Goal: Task Accomplishment & Management: Manage account settings

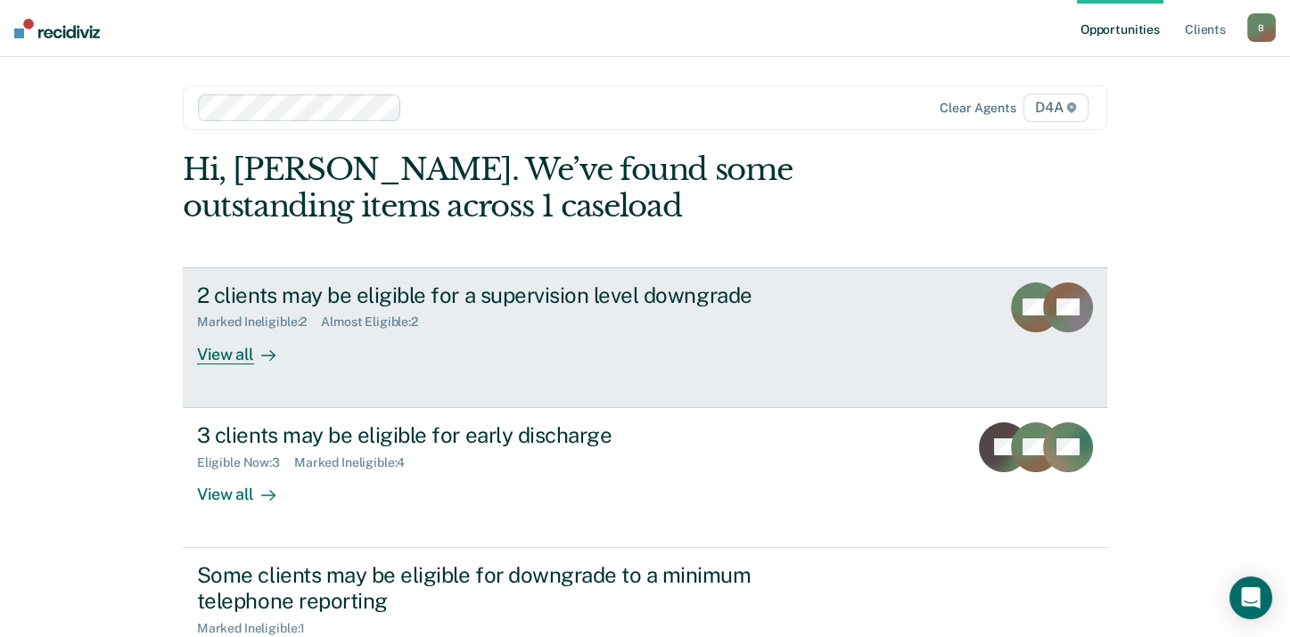
click at [215, 350] on div "View all" at bounding box center [247, 347] width 100 height 35
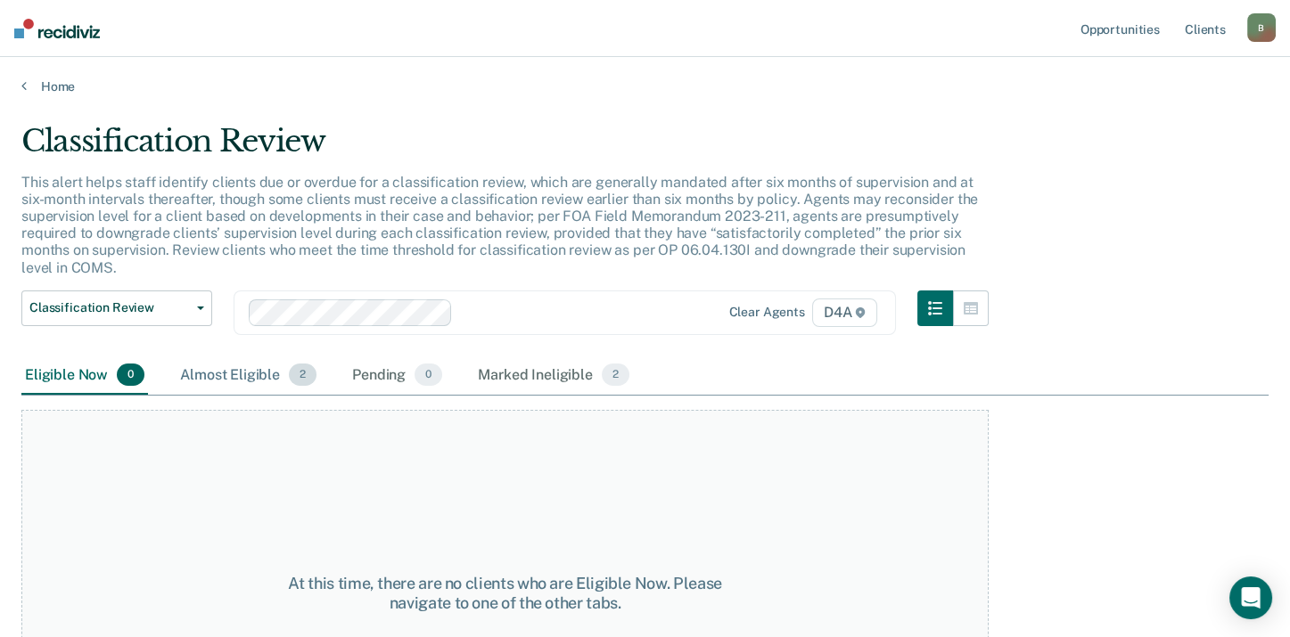
click at [242, 375] on div "Almost Eligible 2" at bounding box center [247, 375] width 143 height 39
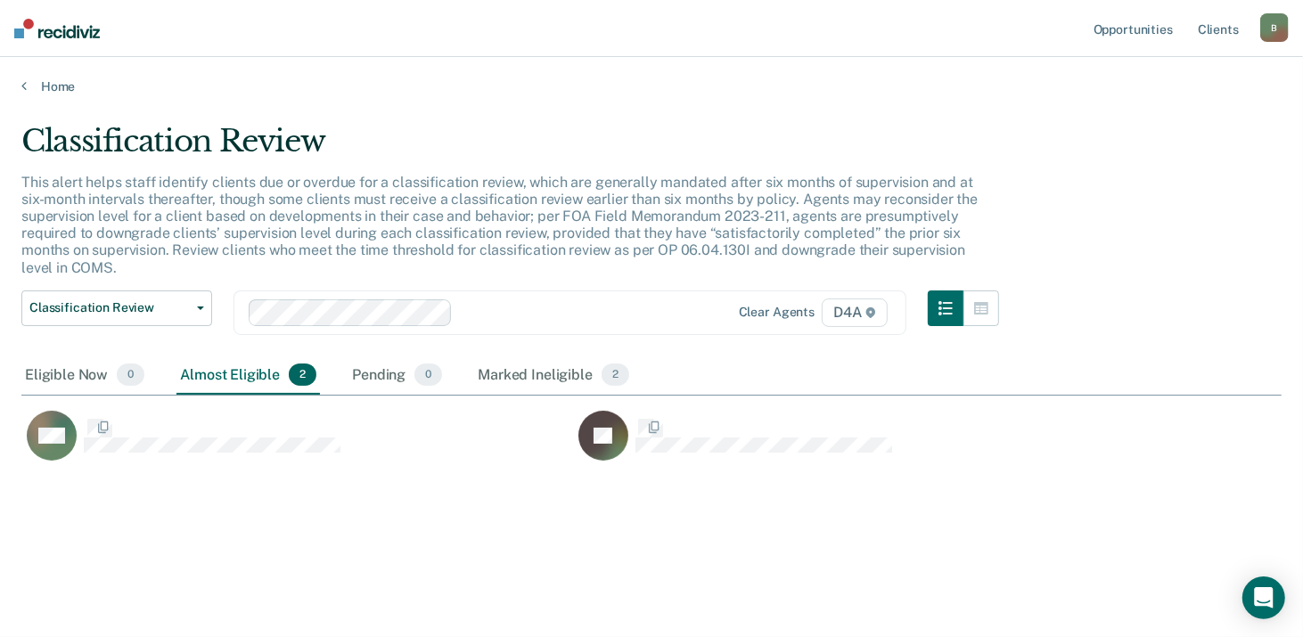
scroll to position [366, 1246]
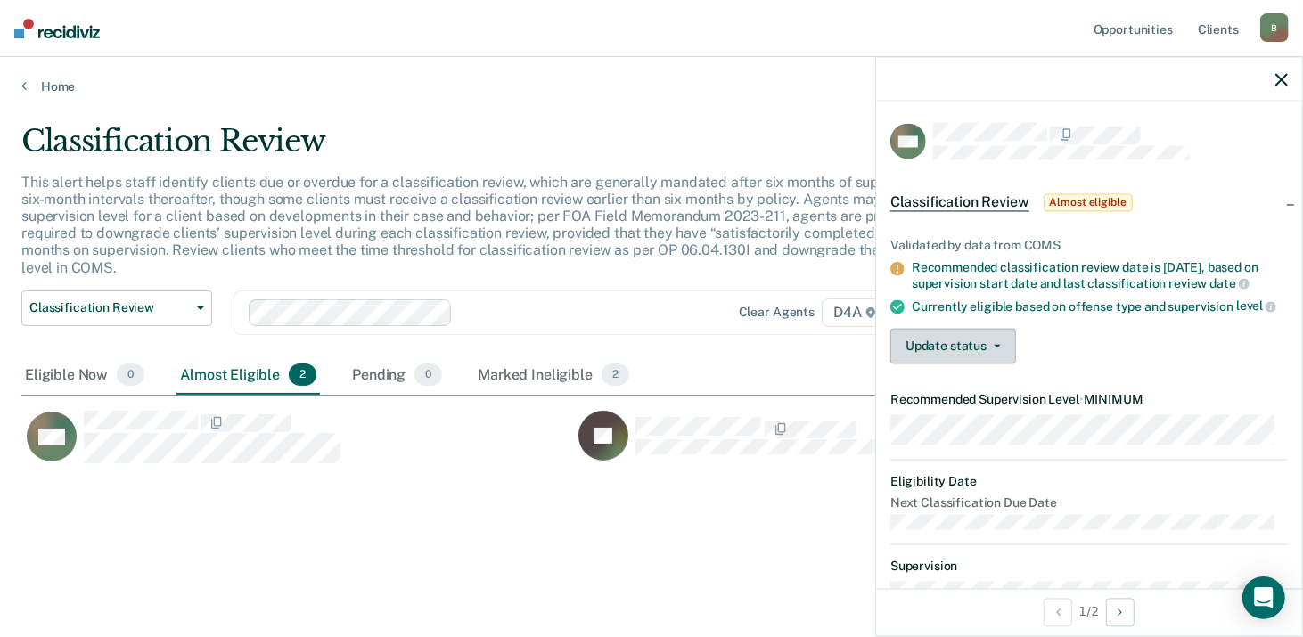
click at [953, 360] on button "Update status" at bounding box center [953, 347] width 126 height 36
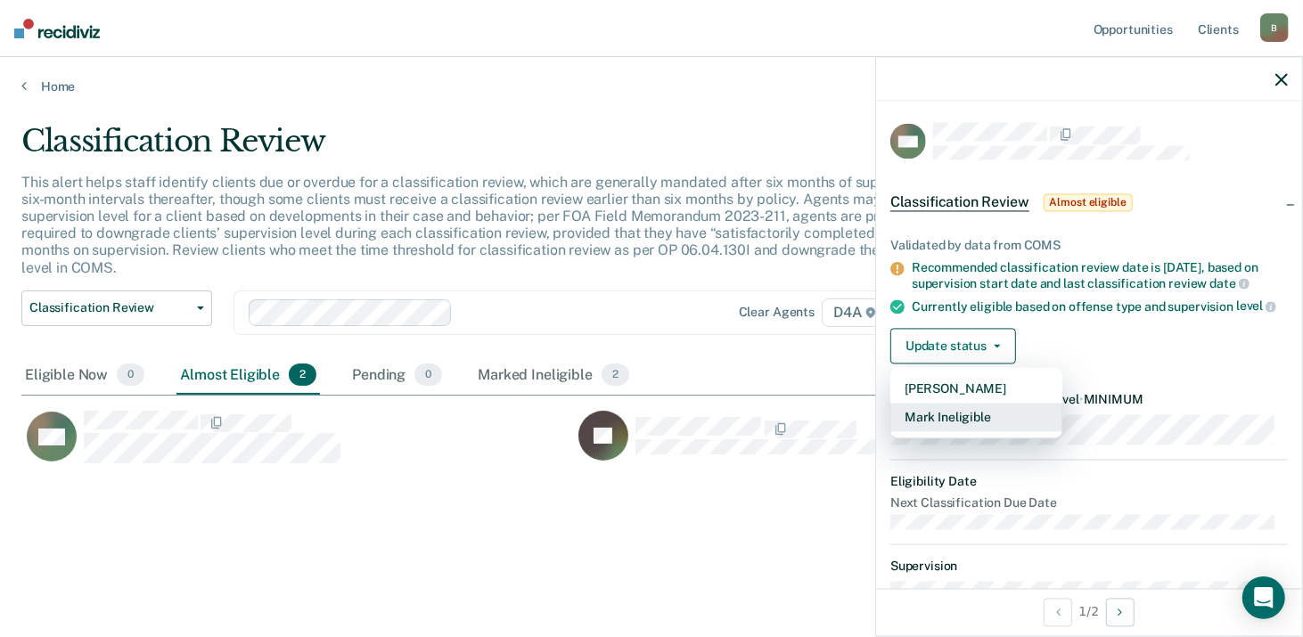
click at [937, 428] on button "Mark Ineligible" at bounding box center [976, 418] width 172 height 29
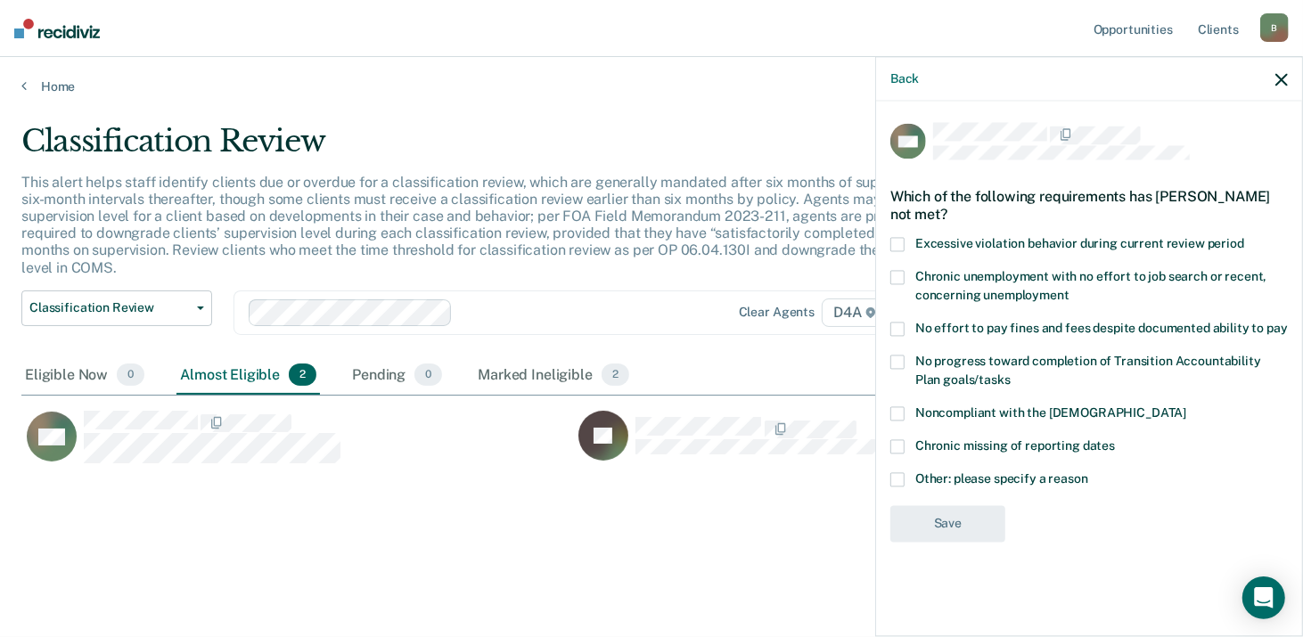
click at [897, 476] on span at bounding box center [897, 479] width 14 height 14
click at [1088, 472] on input "Other: please specify a reason" at bounding box center [1088, 472] width 0 height 0
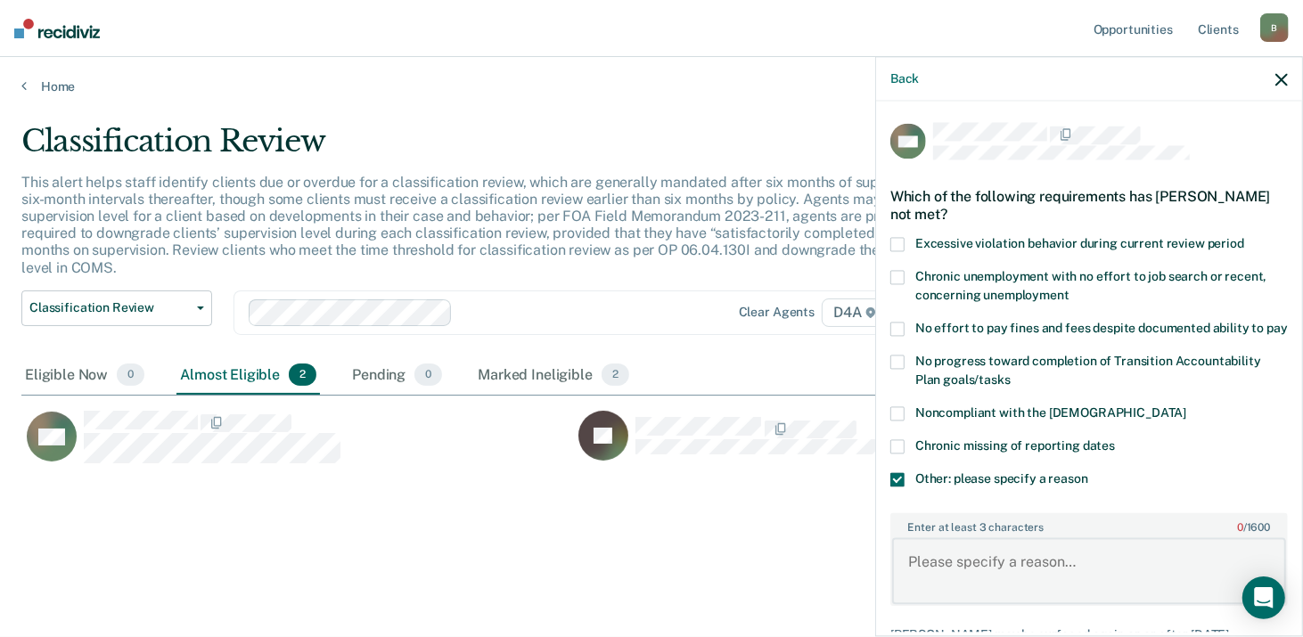
click at [943, 565] on textarea "Enter at least 3 characters 0 / 1600" at bounding box center [1089, 571] width 394 height 66
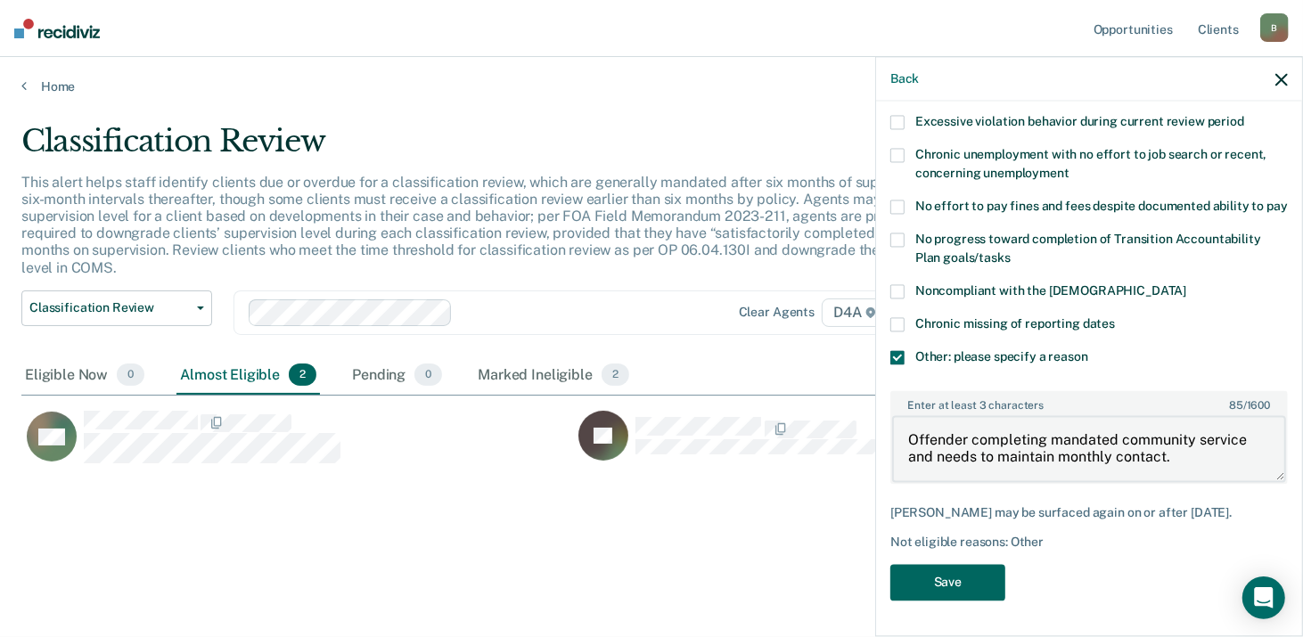
type textarea "Offender completing mandated community service and needs to maintain monthly co…"
click at [955, 578] on button "Save" at bounding box center [947, 582] width 115 height 37
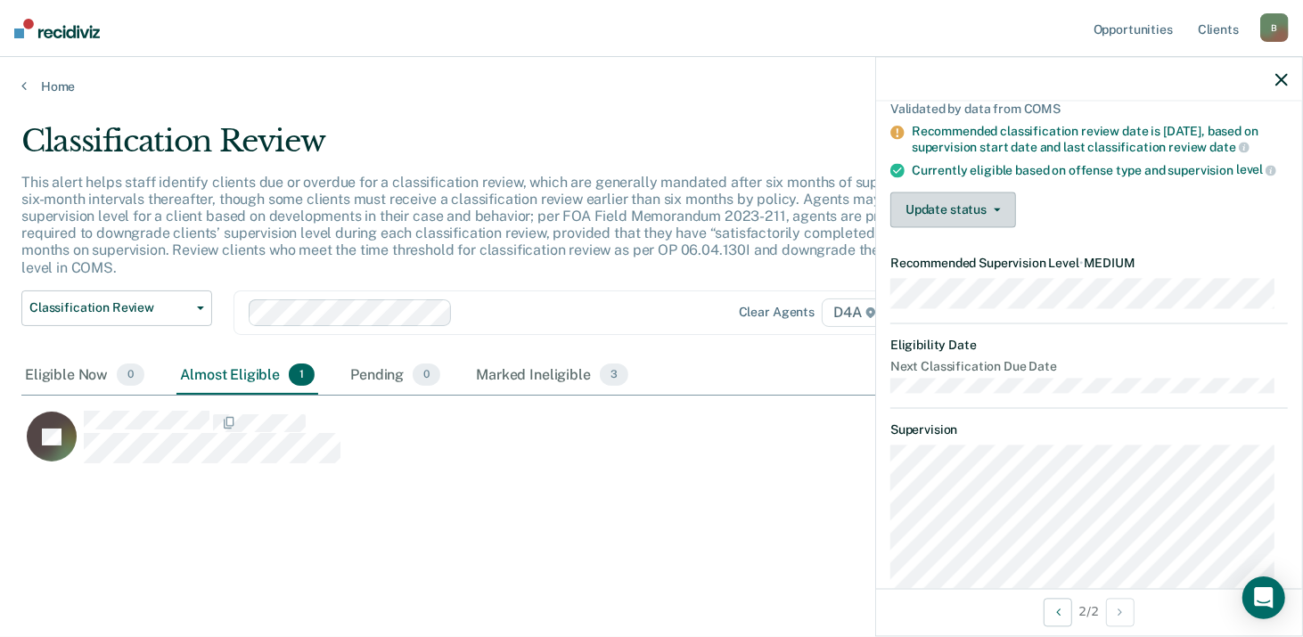
click at [911, 228] on button "Update status" at bounding box center [953, 210] width 126 height 36
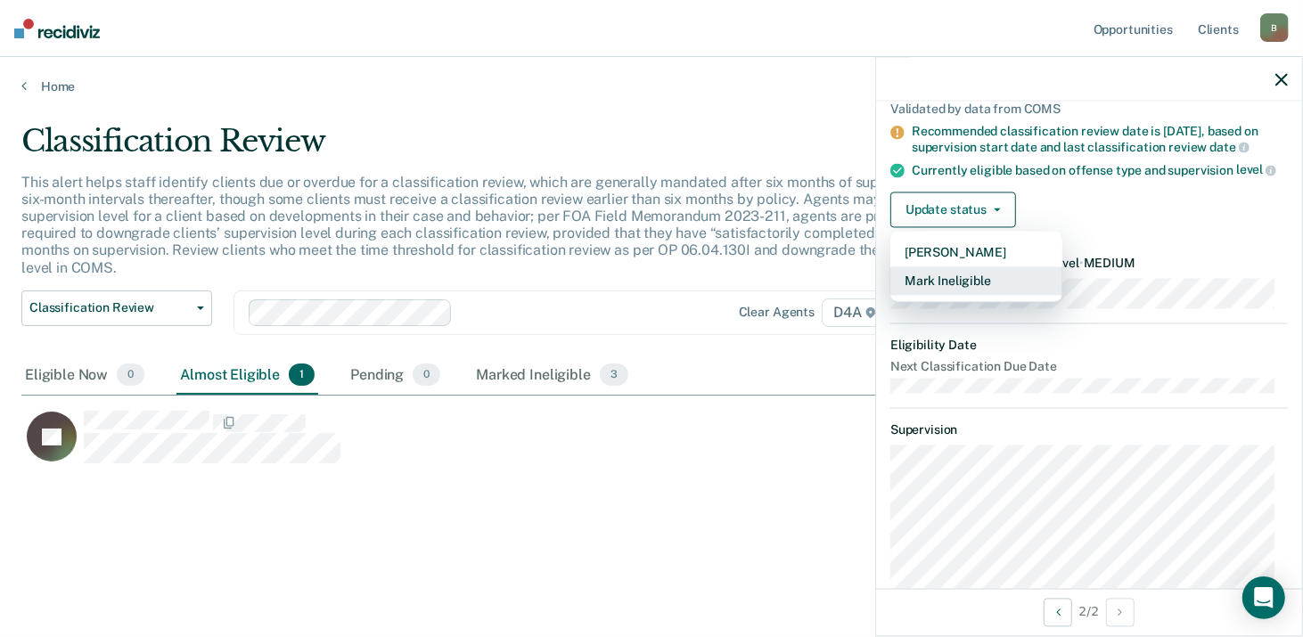
click at [928, 296] on button "Mark Ineligible" at bounding box center [976, 281] width 172 height 29
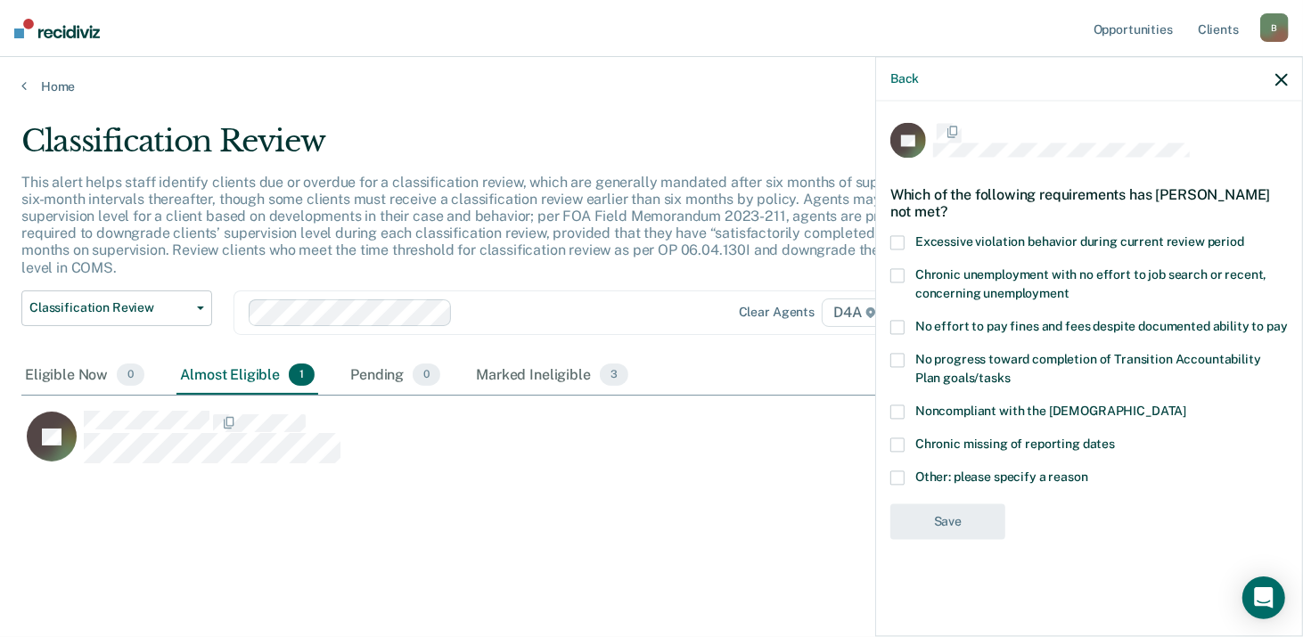
scroll to position [0, 0]
click at [905, 483] on label "Other: please specify a reason" at bounding box center [1088, 481] width 397 height 19
click at [1088, 472] on input "Other: please specify a reason" at bounding box center [1088, 472] width 0 height 0
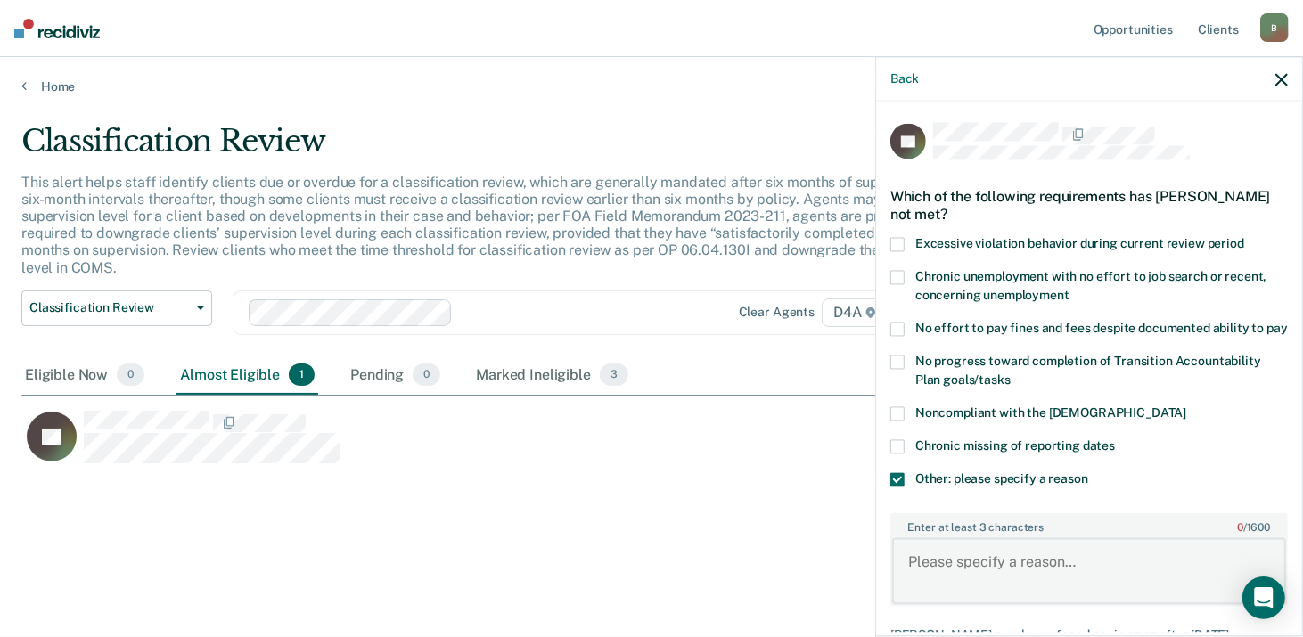
click at [937, 567] on textarea "Enter at least 3 characters 0 / 1600" at bounding box center [1089, 571] width 394 height 66
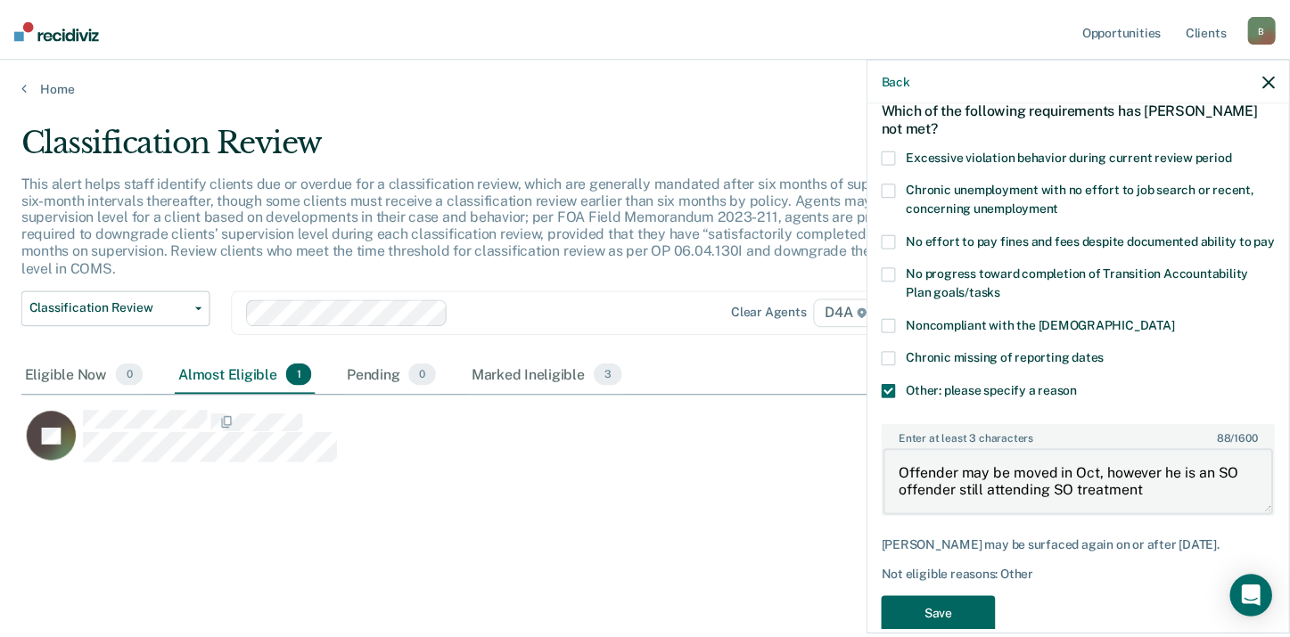
scroll to position [136, 0]
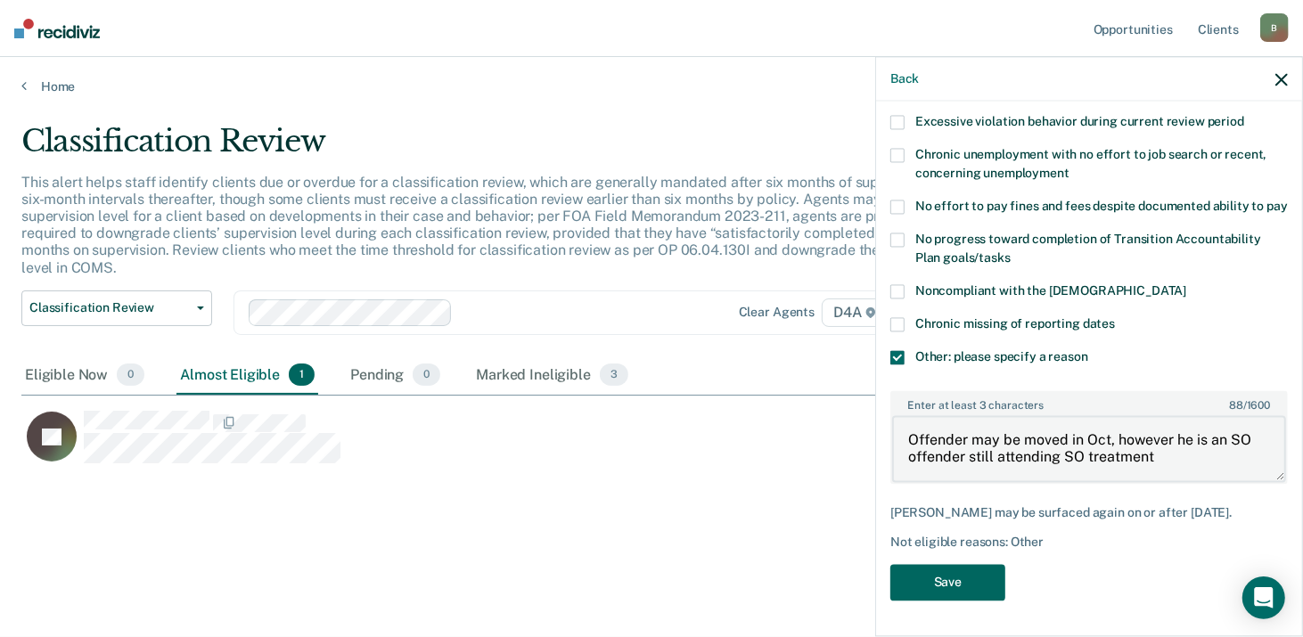
type textarea "Offender may be moved in Oct, however he is an SO offender still attending SO t…"
click at [941, 586] on button "Save" at bounding box center [947, 582] width 115 height 37
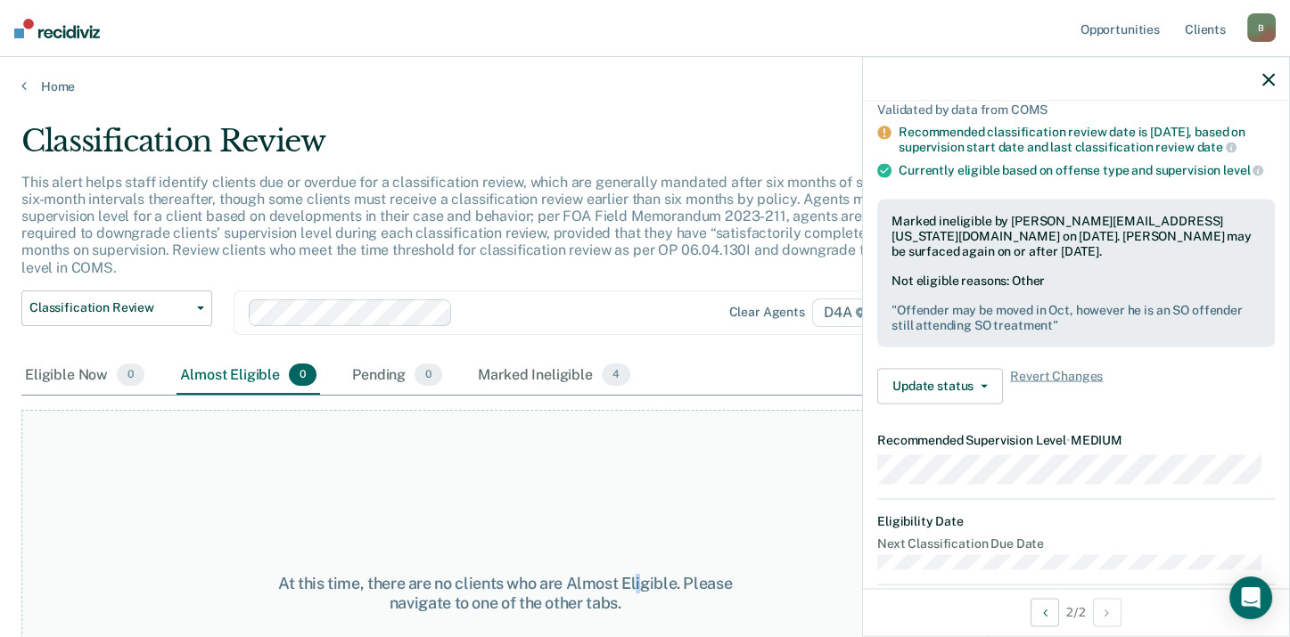
click at [643, 470] on div "At this time, there are no clients who are Almost Eligible. Please navigate to …" at bounding box center [504, 593] width 967 height 366
click at [1268, 82] on icon "button" at bounding box center [1268, 79] width 12 height 12
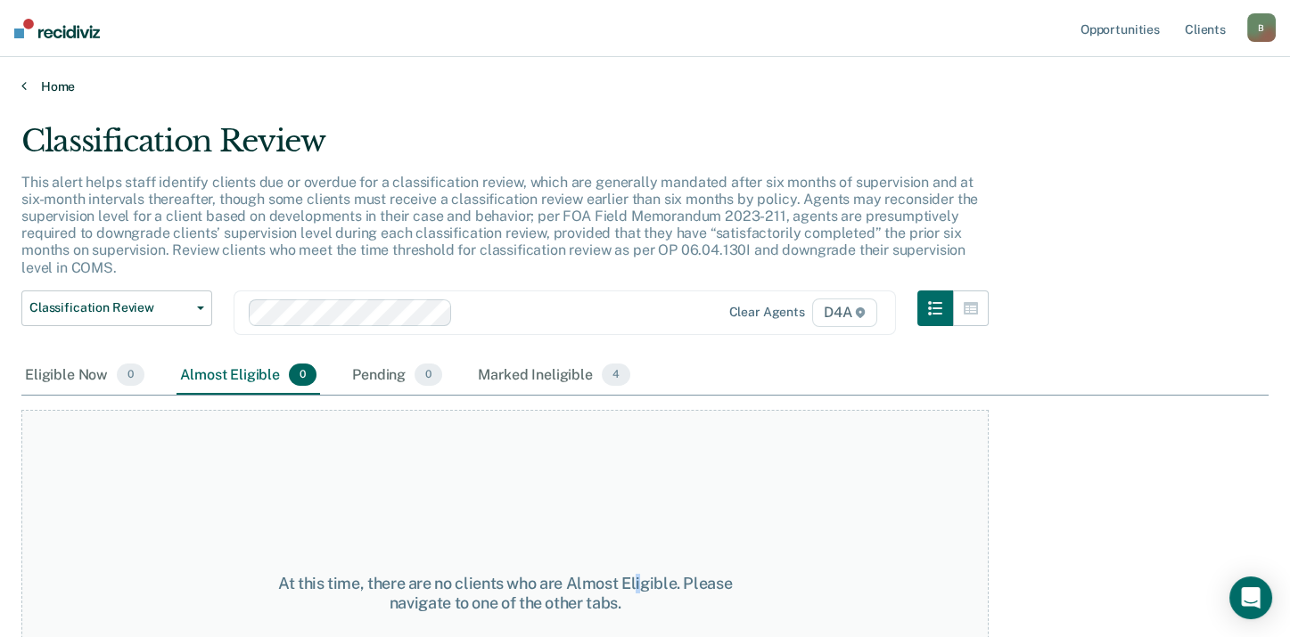
click at [65, 83] on link "Home" at bounding box center [644, 86] width 1247 height 16
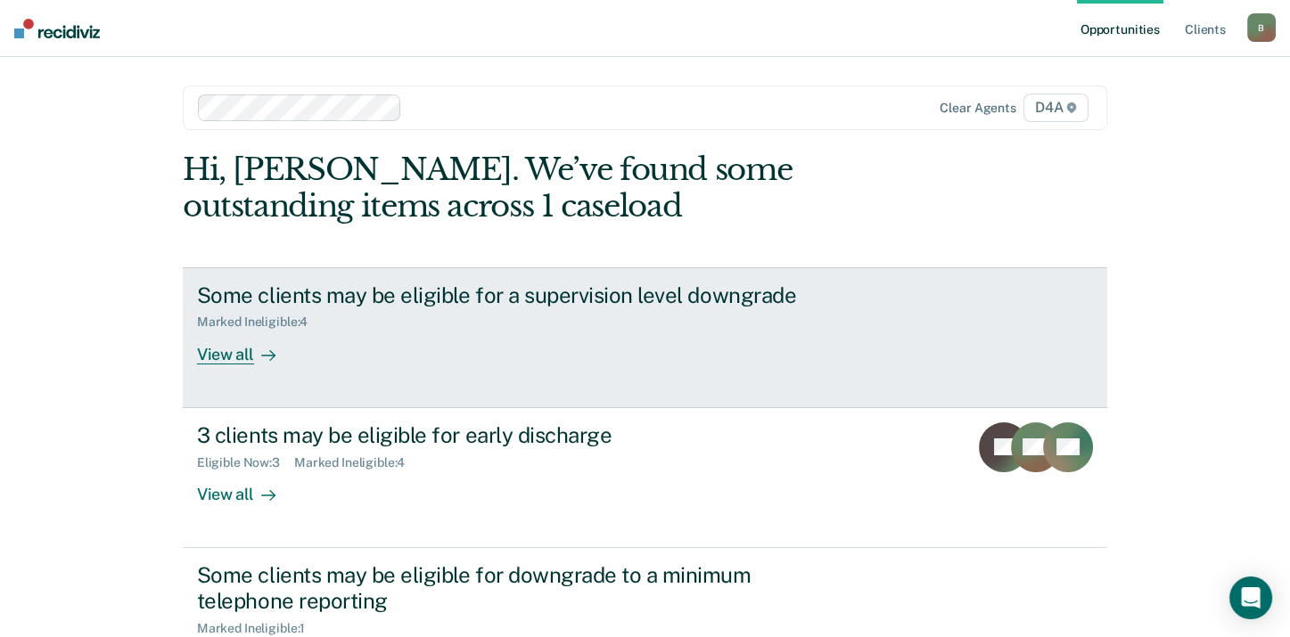
click at [232, 357] on div "View all" at bounding box center [247, 347] width 100 height 35
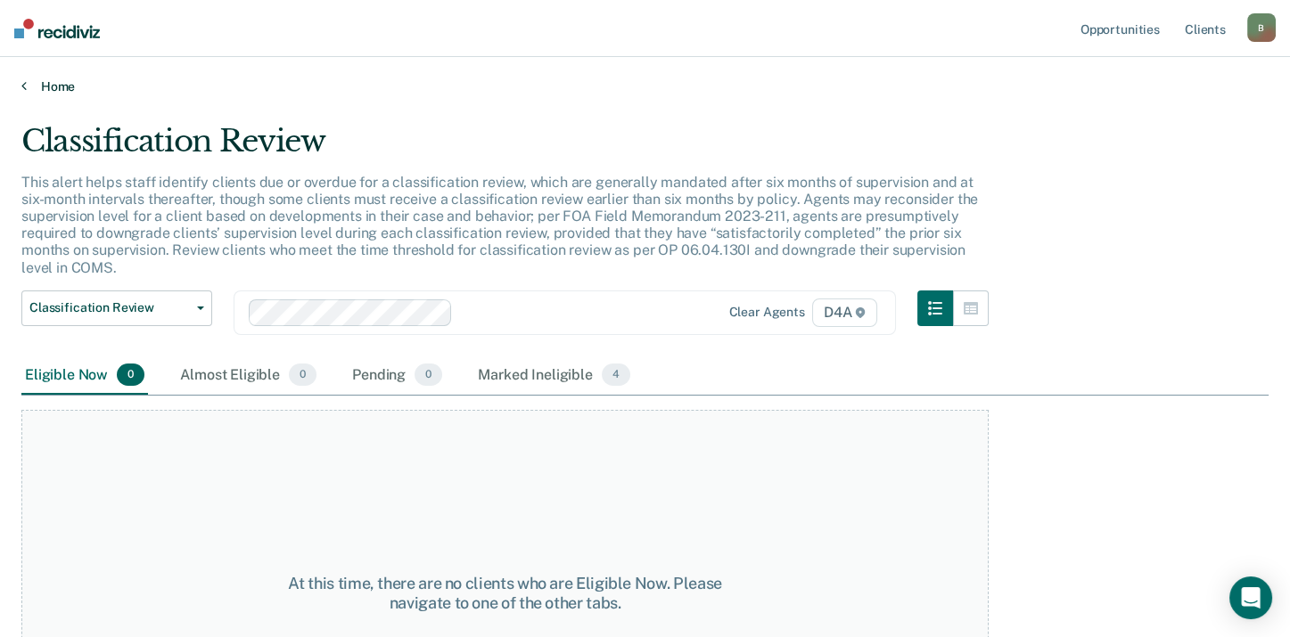
click at [61, 81] on link "Home" at bounding box center [644, 86] width 1247 height 16
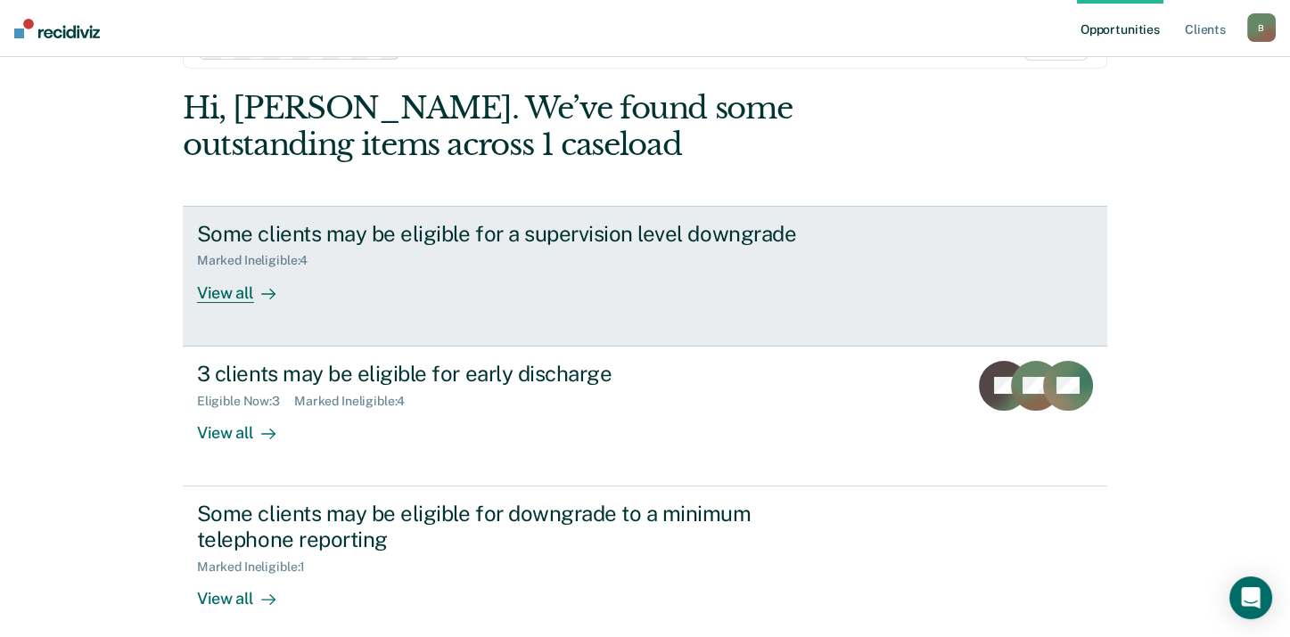
scroll to position [88, 0]
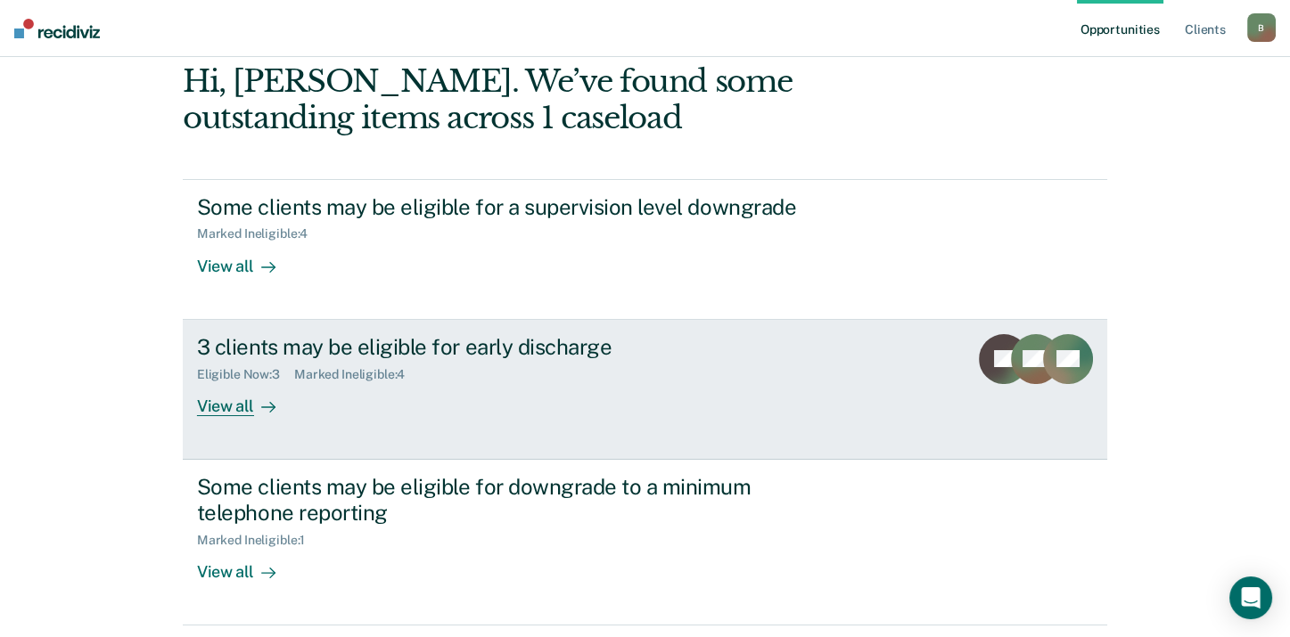
click at [240, 402] on div "View all" at bounding box center [247, 398] width 100 height 35
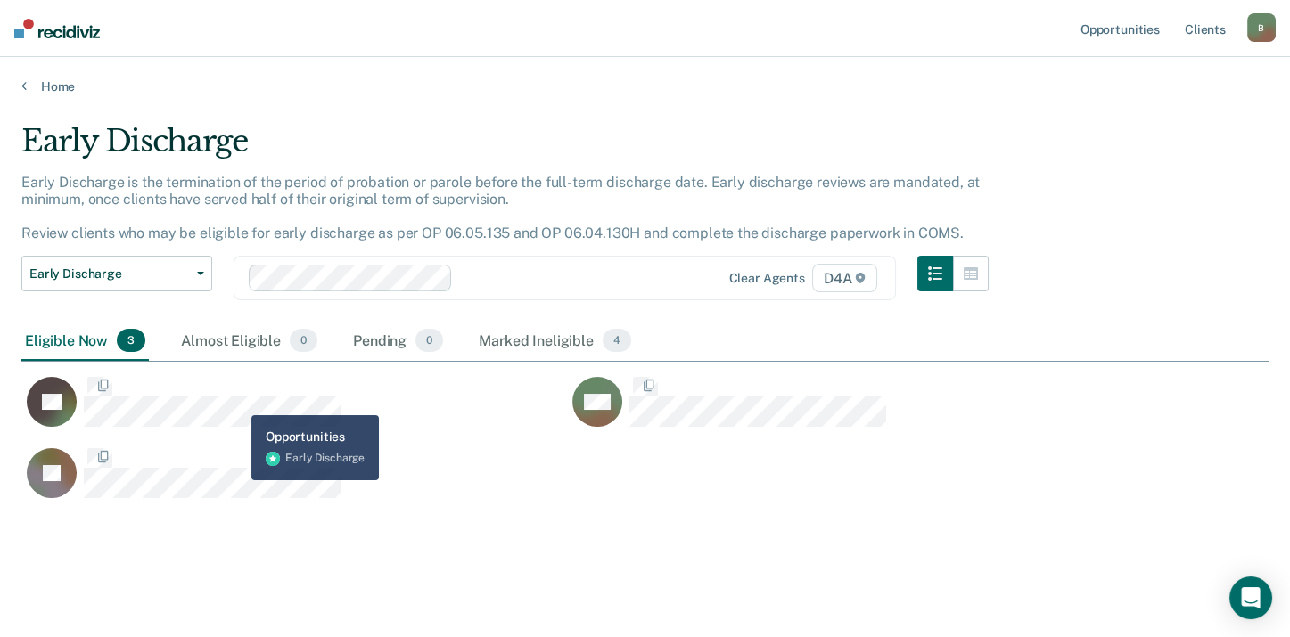
scroll to position [374, 1233]
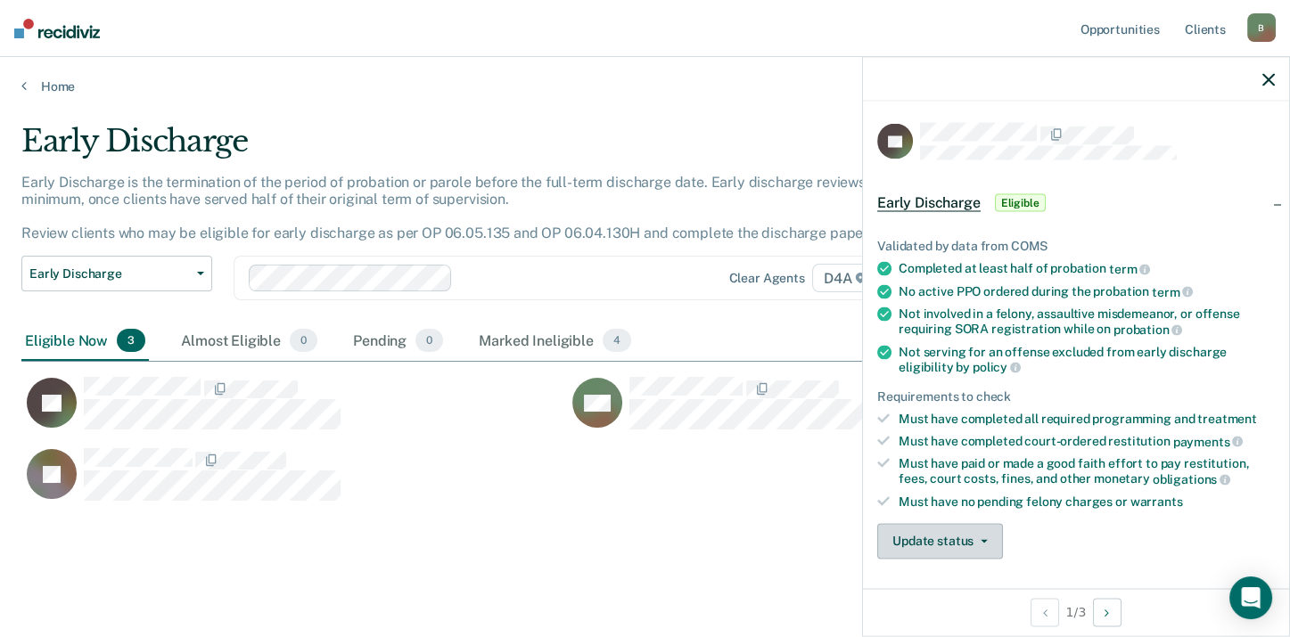
click at [920, 543] on button "Update status" at bounding box center [940, 541] width 126 height 36
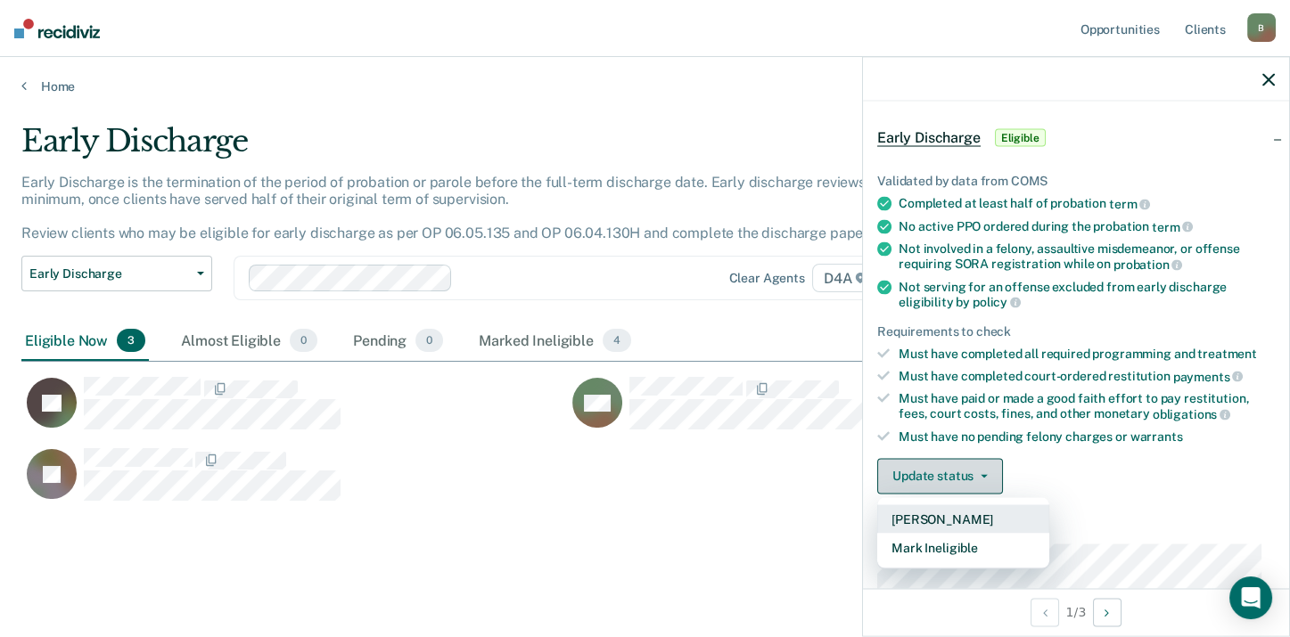
scroll to position [95, 0]
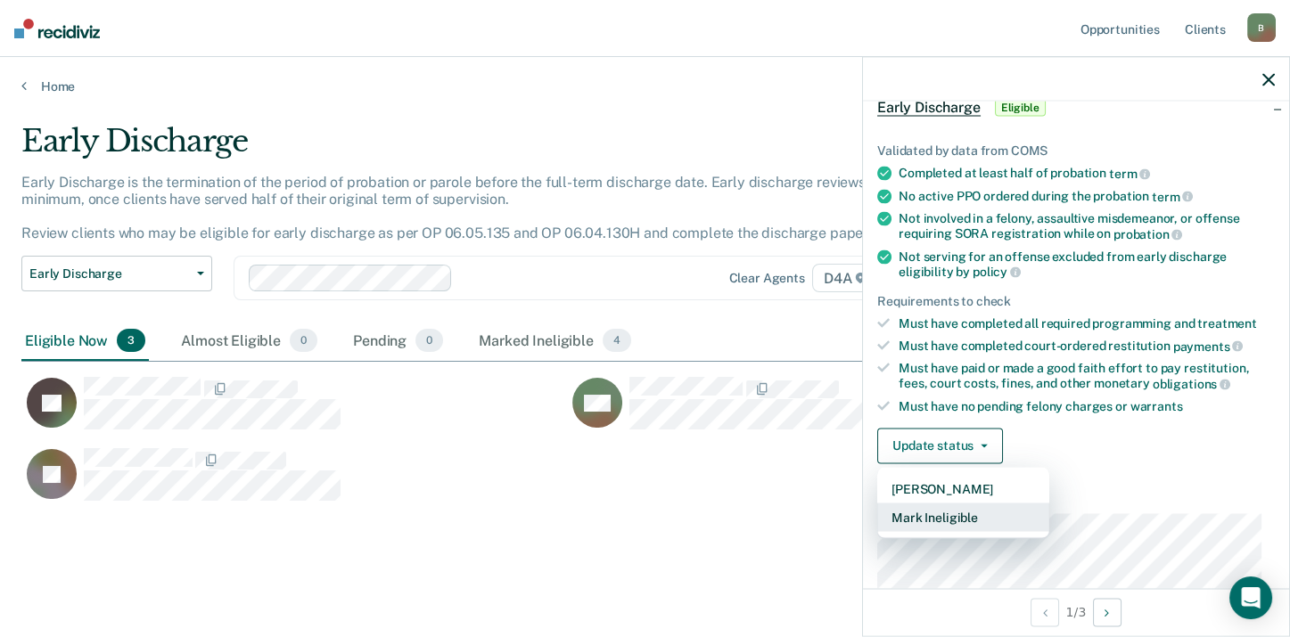
click at [928, 516] on button "Mark Ineligible" at bounding box center [963, 517] width 172 height 29
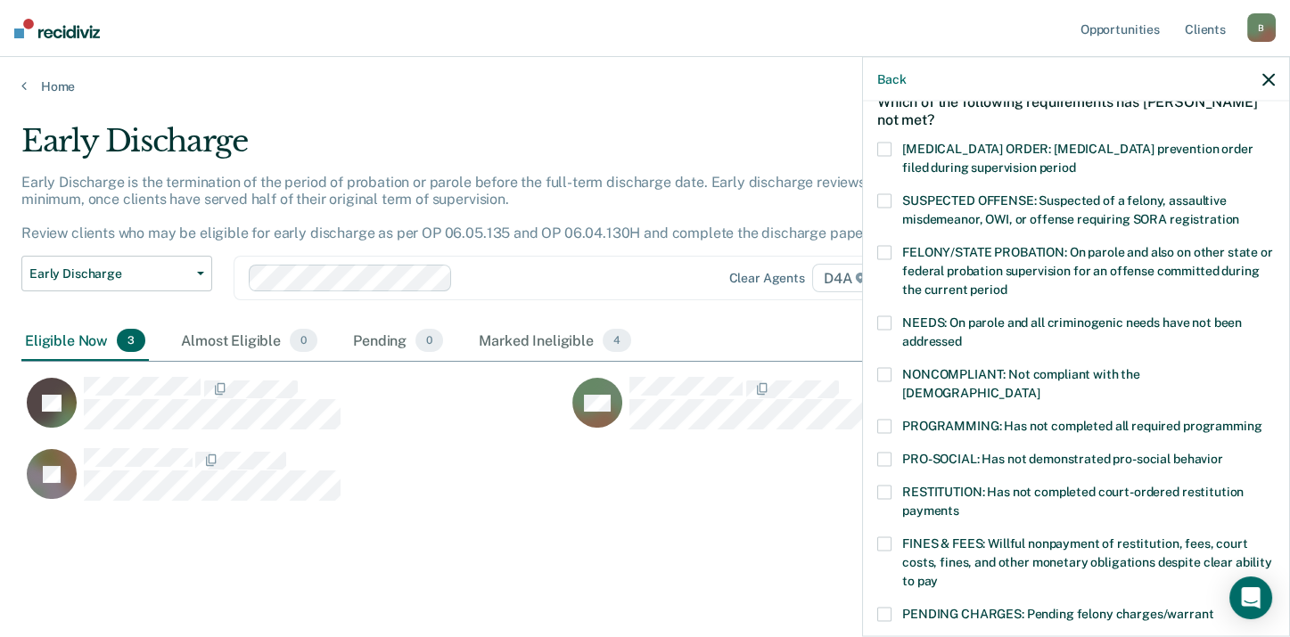
drag, startPoint x: 879, startPoint y: 407, endPoint x: 840, endPoint y: 387, distance: 43.5
click at [873, 414] on div "JG Which of the following requirements has [PERSON_NAME] not met? [MEDICAL_DATA…" at bounding box center [1076, 367] width 426 height 531
click at [882, 419] on label "PROGRAMMING: Has not completed all required programming" at bounding box center [1075, 428] width 397 height 19
click at [1261, 419] on input "PROGRAMMING: Has not completed all required programming" at bounding box center [1261, 419] width 0 height 0
click at [875, 496] on div "JG Which of the following requirements has [PERSON_NAME] not met? [MEDICAL_DATA…" at bounding box center [1076, 367] width 426 height 531
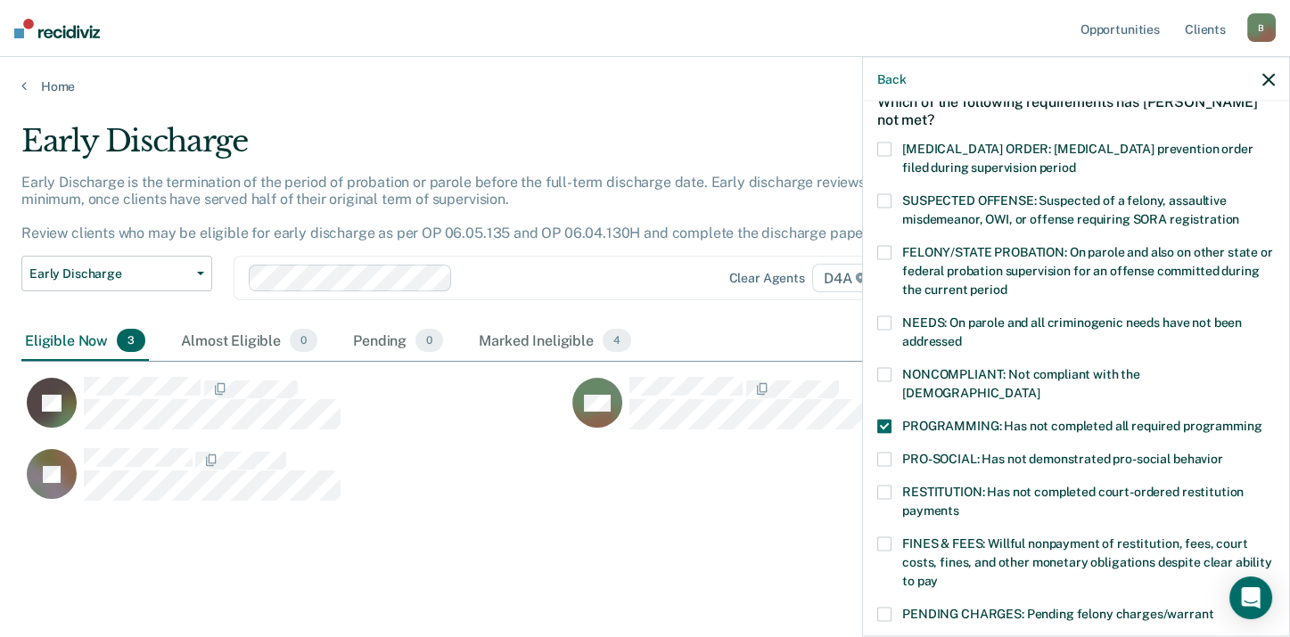
click at [882, 485] on label "RESTITUTION: Has not completed court-ordered restitution payments" at bounding box center [1075, 503] width 397 height 37
click at [959, 504] on input "RESTITUTION: Has not completed court-ordered restitution payments" at bounding box center [959, 504] width 0 height 0
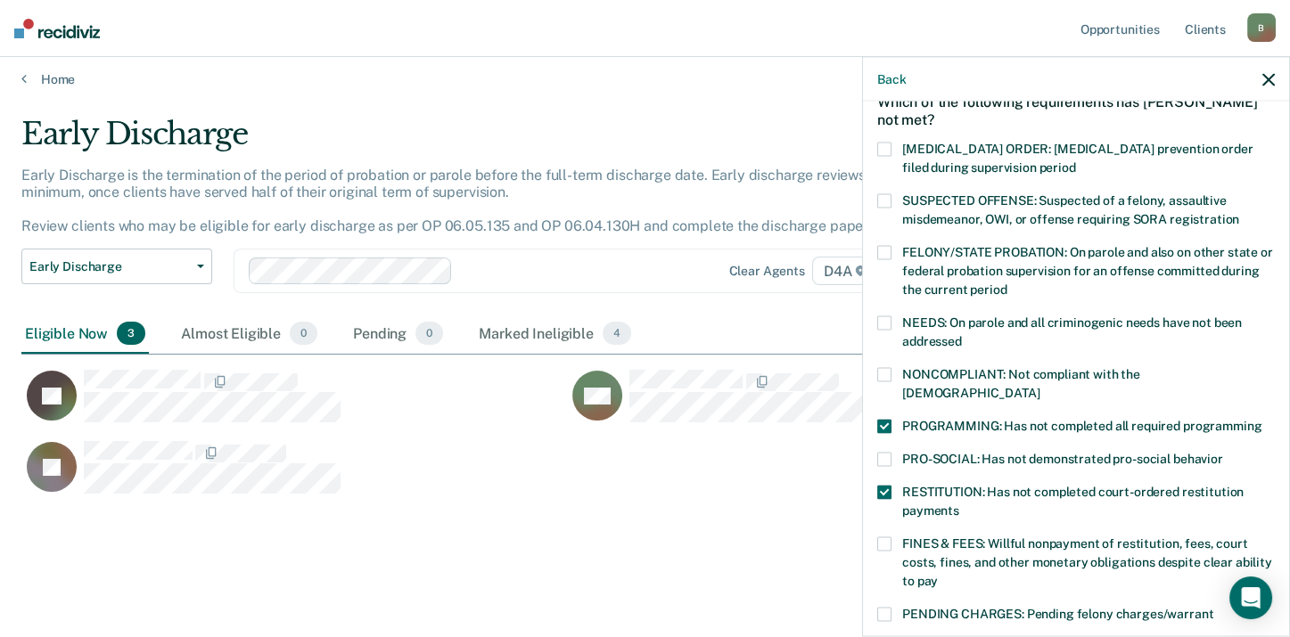
click at [888, 485] on span at bounding box center [884, 492] width 14 height 14
click at [959, 504] on input "RESTITUTION: Has not completed court-ordered restitution payments" at bounding box center [959, 504] width 0 height 0
click at [887, 537] on span at bounding box center [884, 544] width 14 height 14
click at [938, 574] on input "FINES & FEES: Willful nonpayment of restitution, fees, court costs, fines, and …" at bounding box center [938, 574] width 0 height 0
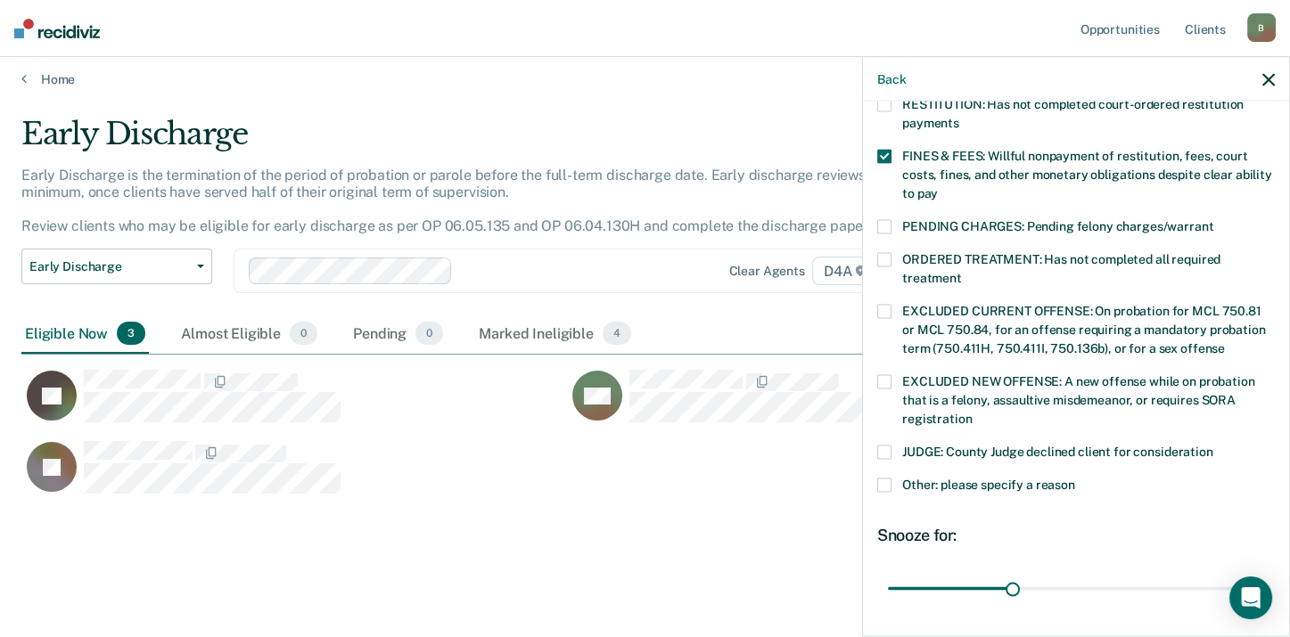
scroll to position [604, 0]
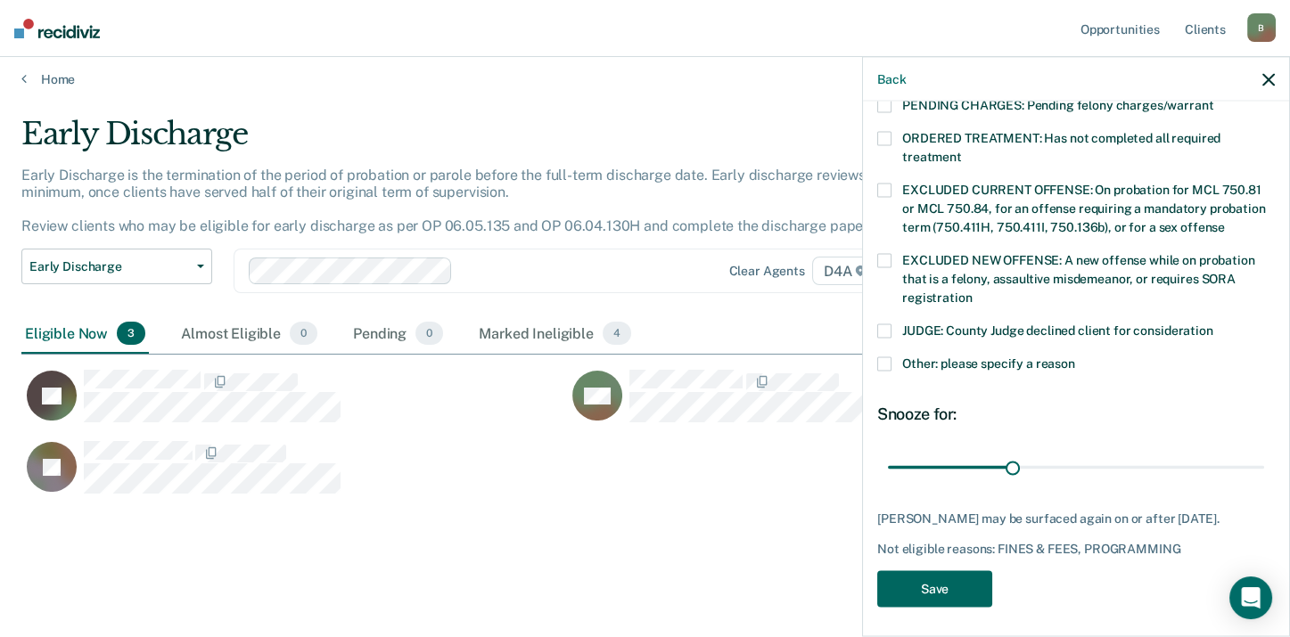
click at [932, 583] on button "Save" at bounding box center [934, 588] width 115 height 37
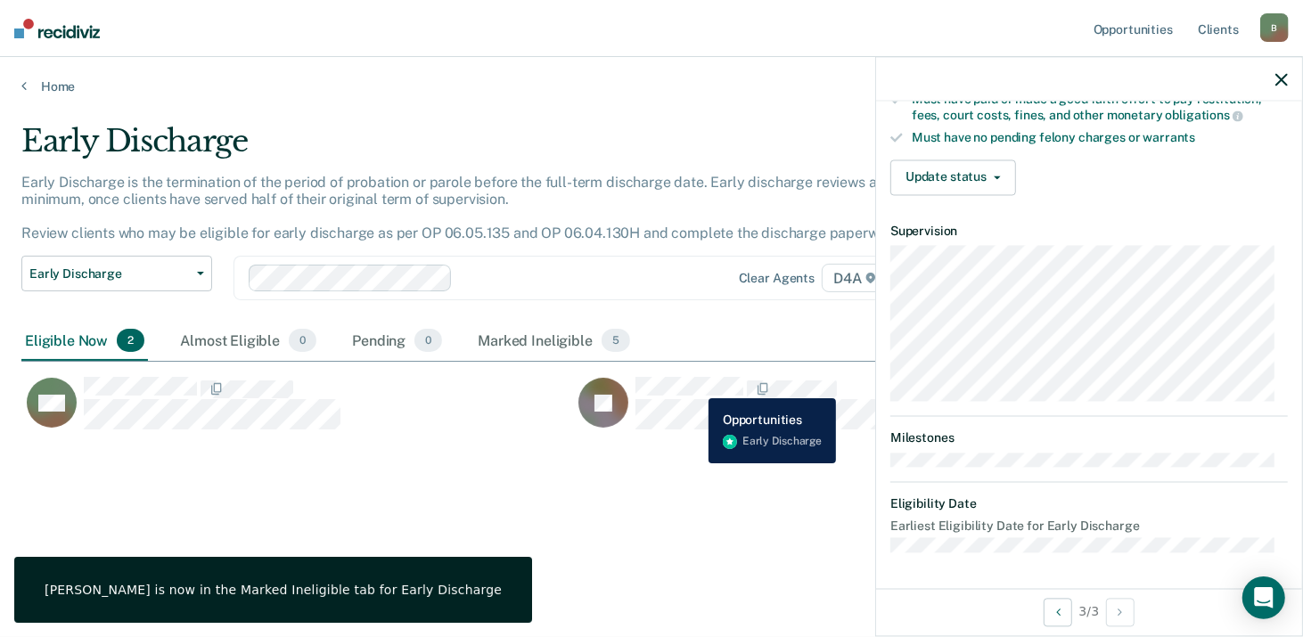
scroll to position [359, 0]
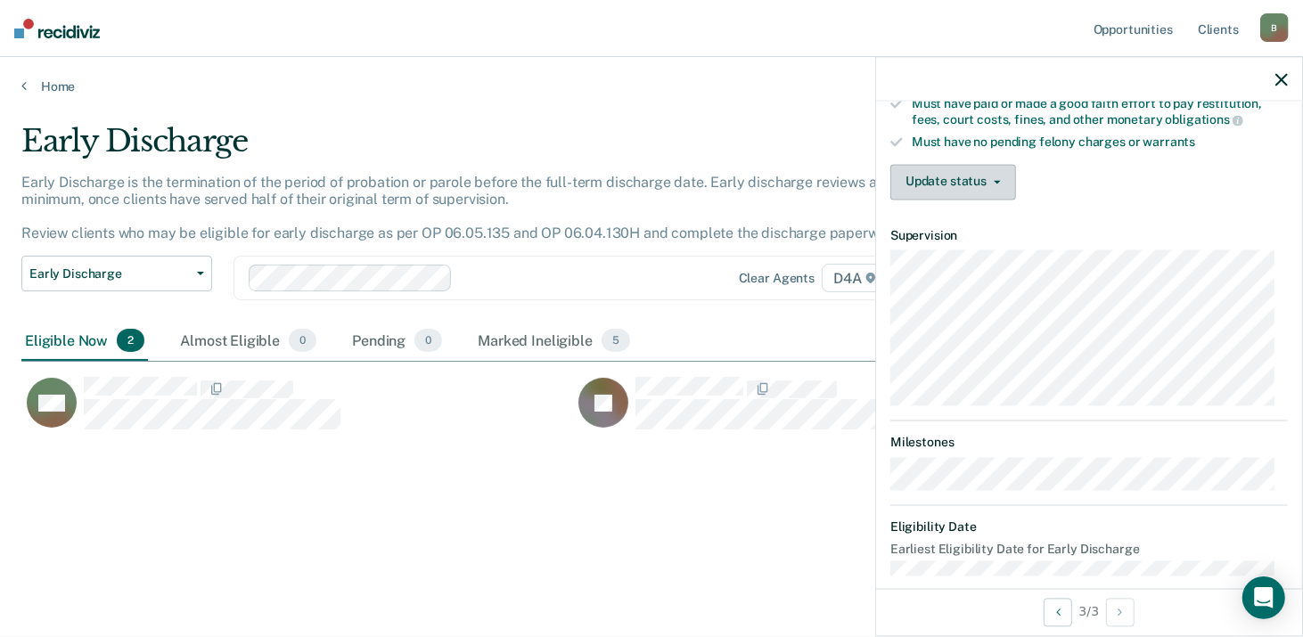
click at [952, 175] on button "Update status" at bounding box center [953, 182] width 126 height 36
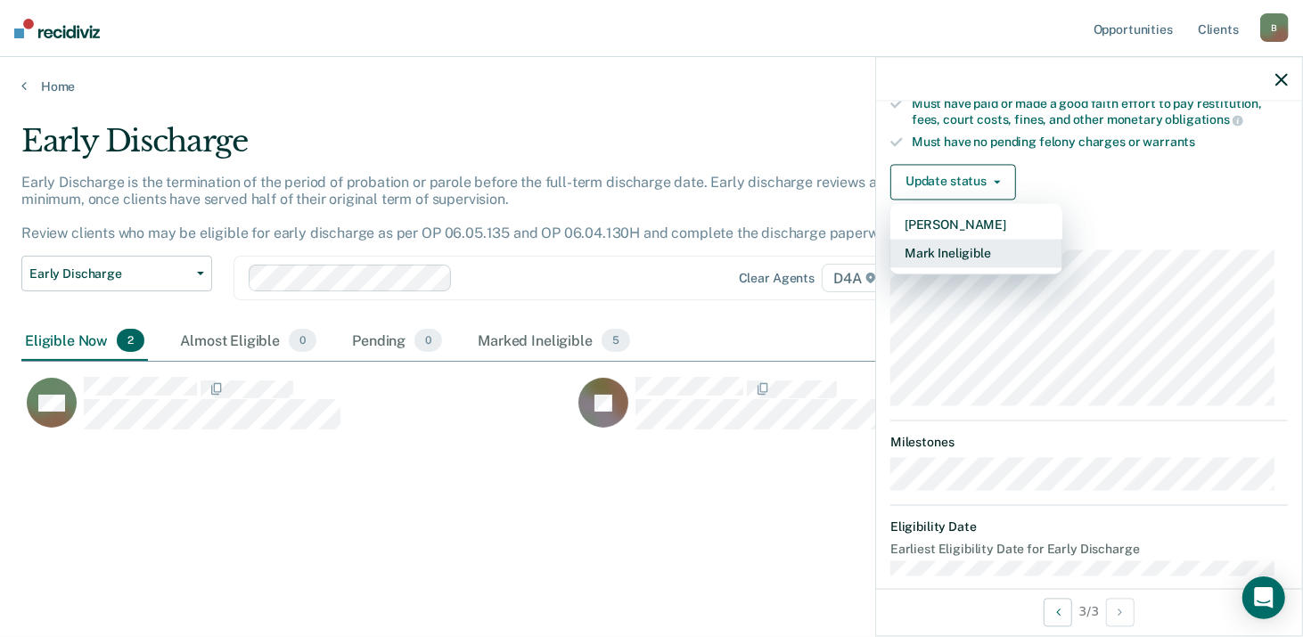
click at [973, 250] on button "Mark Ineligible" at bounding box center [976, 253] width 172 height 29
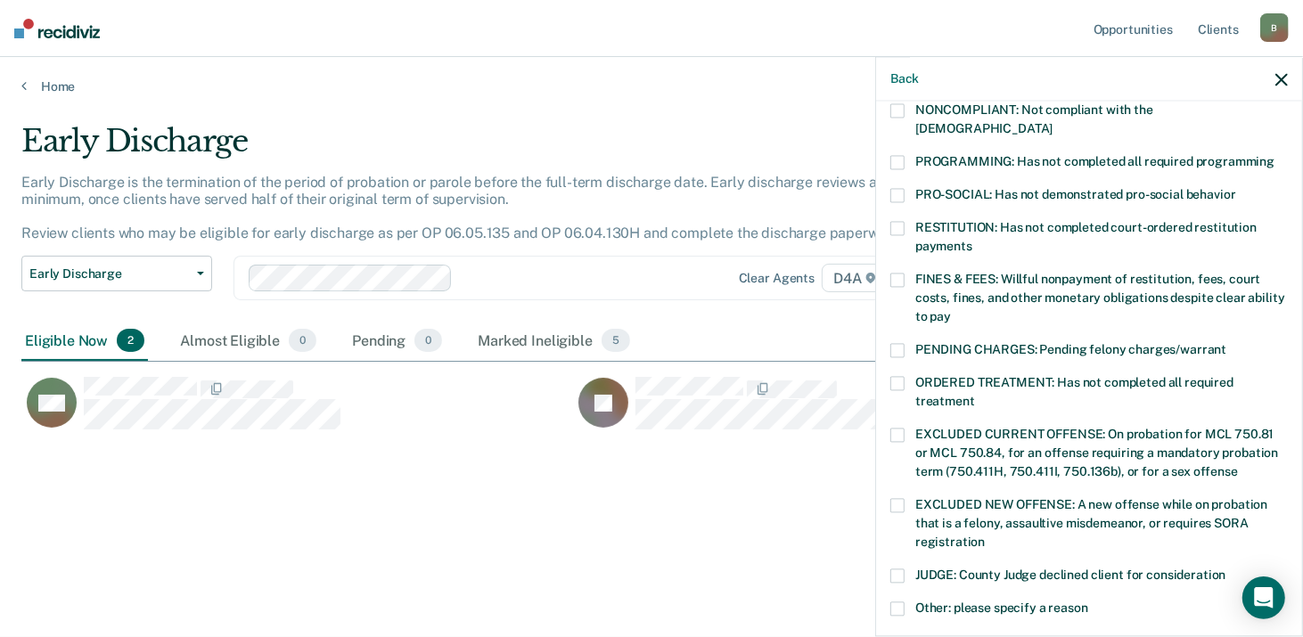
click at [899, 273] on span at bounding box center [897, 280] width 14 height 14
click at [951, 310] on input "FINES & FEES: Willful nonpayment of restitution, fees, court costs, fines, and …" at bounding box center [951, 310] width 0 height 0
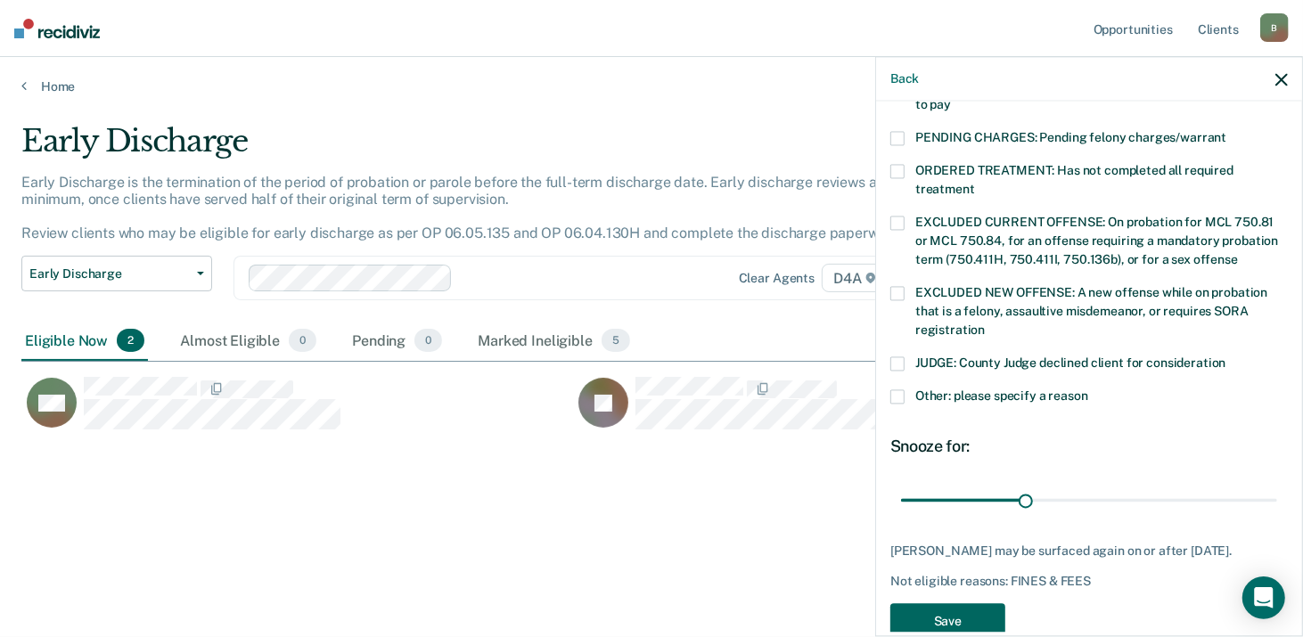
scroll to position [589, 0]
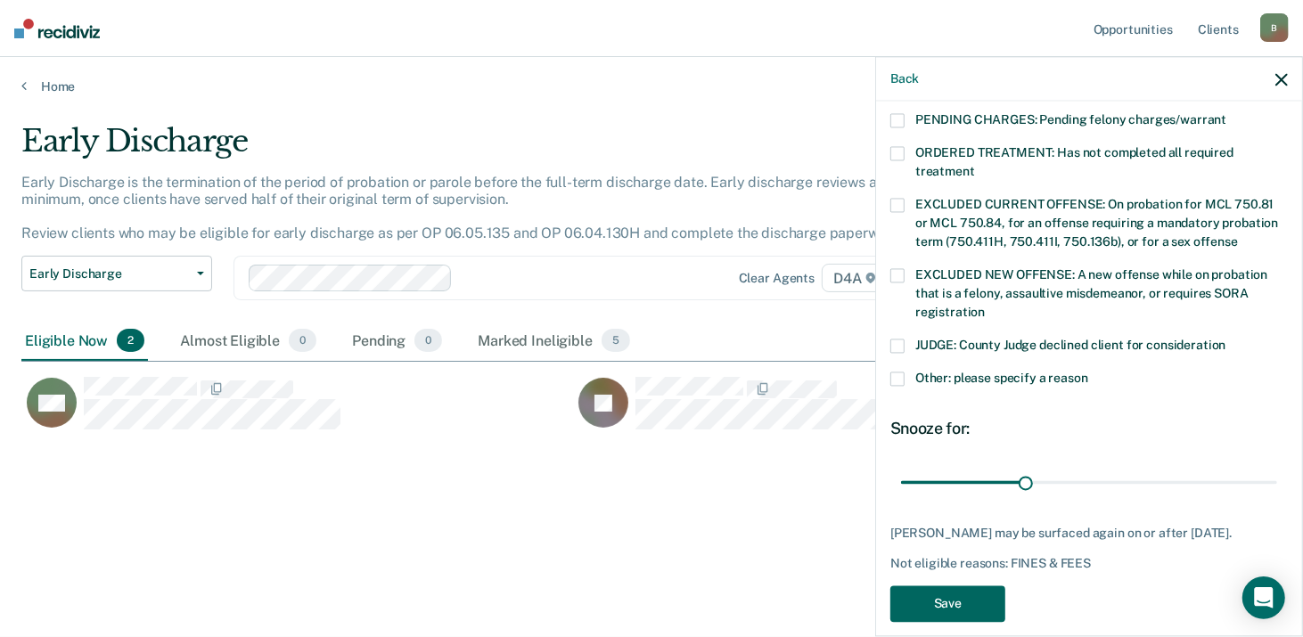
click at [966, 587] on button "Save" at bounding box center [947, 604] width 115 height 37
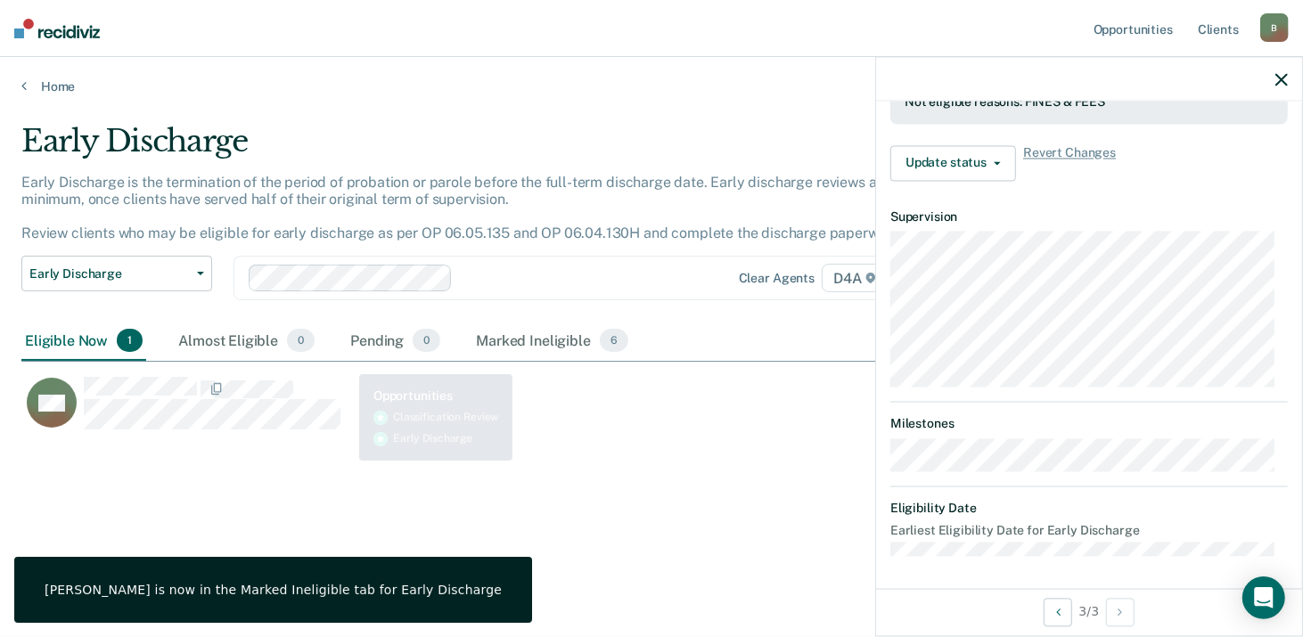
scroll to position [513, 0]
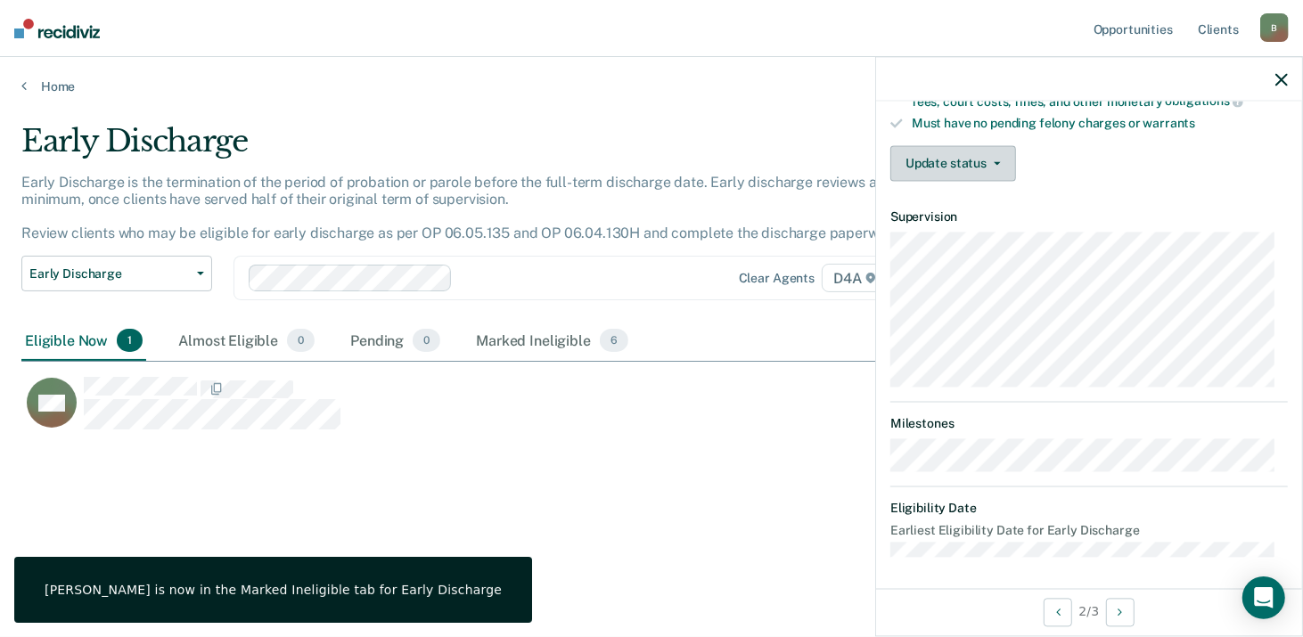
click at [945, 154] on button "Update status" at bounding box center [953, 163] width 126 height 36
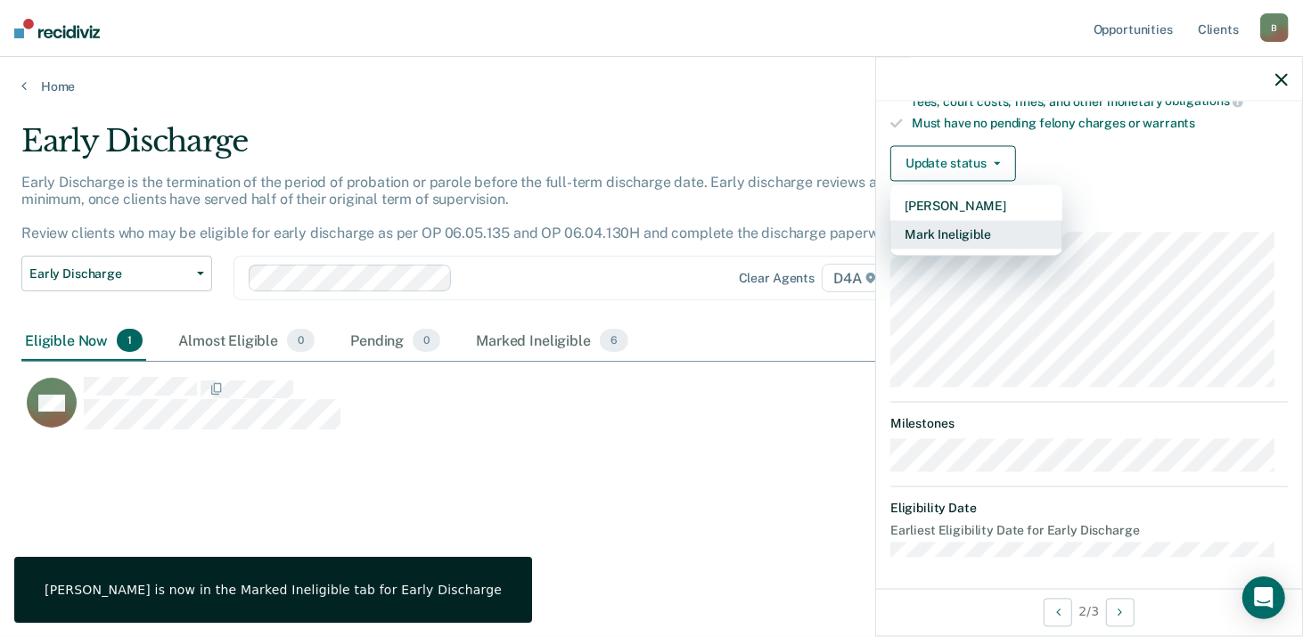
click at [938, 232] on button "Mark Ineligible" at bounding box center [976, 234] width 172 height 29
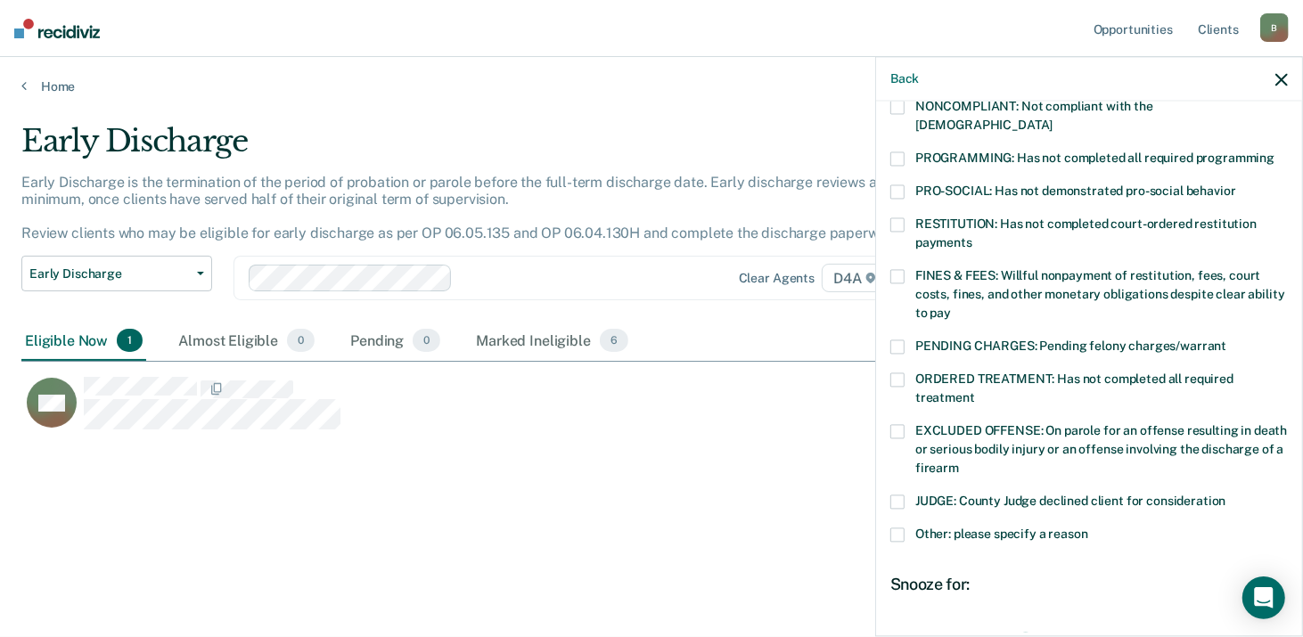
scroll to position [336, 0]
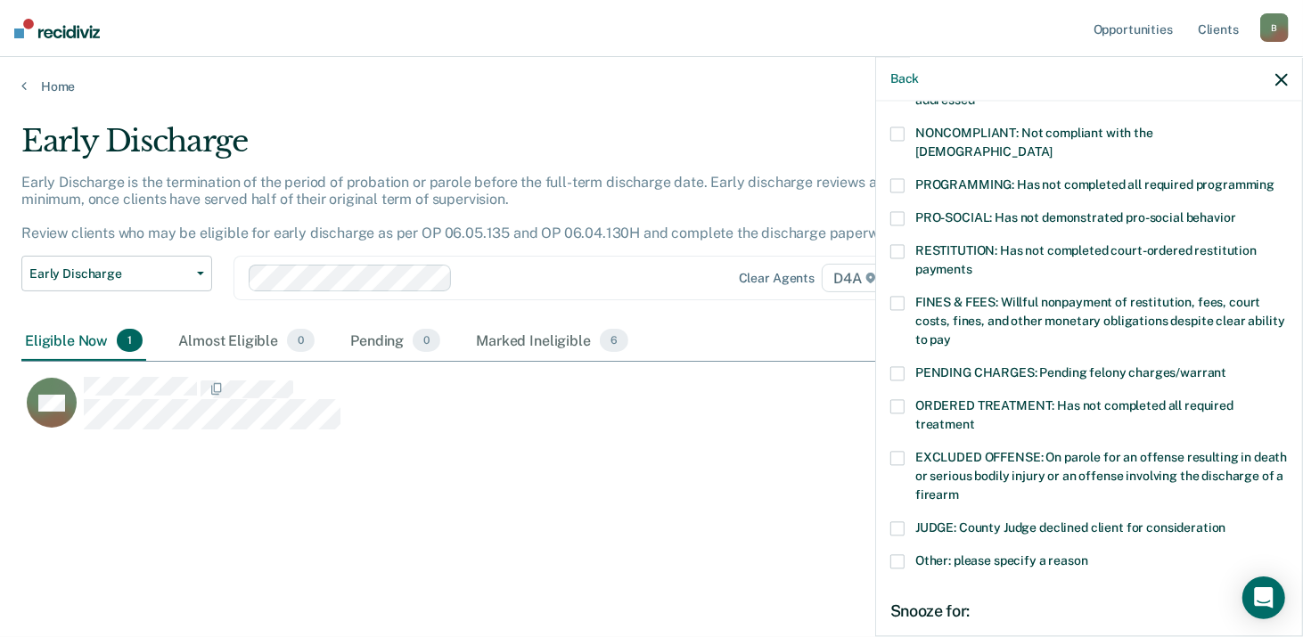
click at [898, 244] on span at bounding box center [897, 251] width 14 height 14
click at [972, 263] on input "RESTITUTION: Has not completed court-ordered restitution payments" at bounding box center [972, 263] width 0 height 0
click at [897, 135] on span at bounding box center [897, 134] width 14 height 14
click at [1053, 145] on input "NONCOMPLIANT: Not compliant with the [DEMOGRAPHIC_DATA]" at bounding box center [1053, 145] width 0 height 0
click at [901, 296] on span at bounding box center [897, 303] width 14 height 14
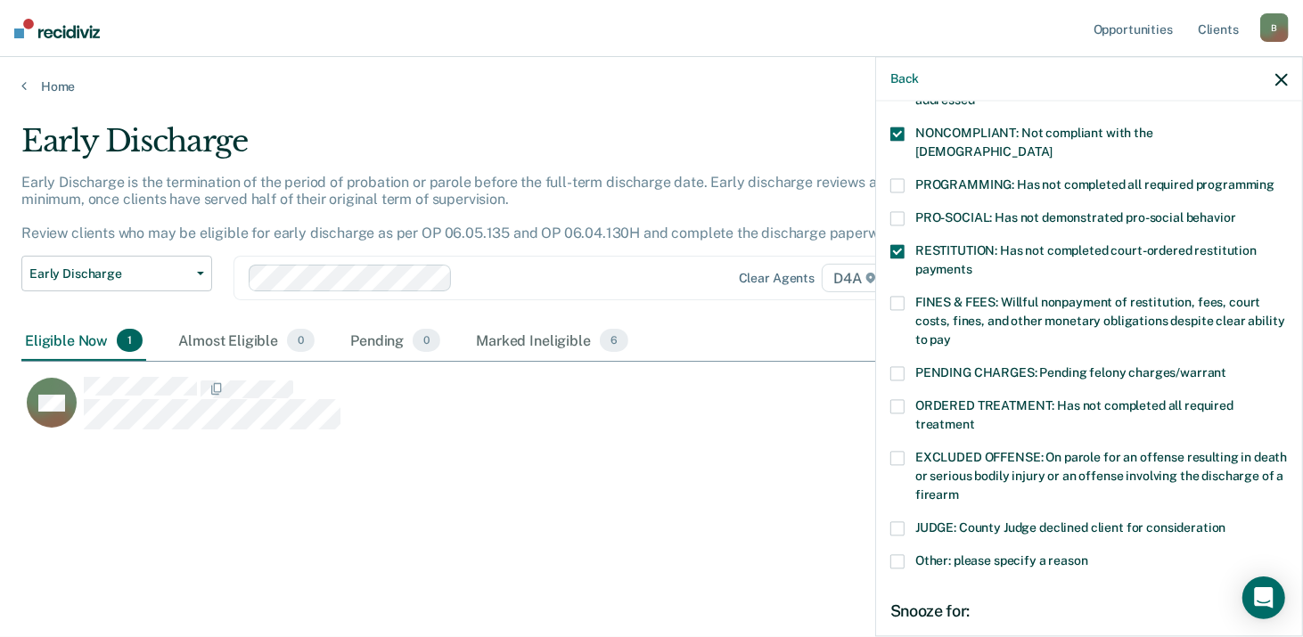
click at [951, 333] on input "FINES & FEES: Willful nonpayment of restitution, fees, court costs, fines, and …" at bounding box center [951, 333] width 0 height 0
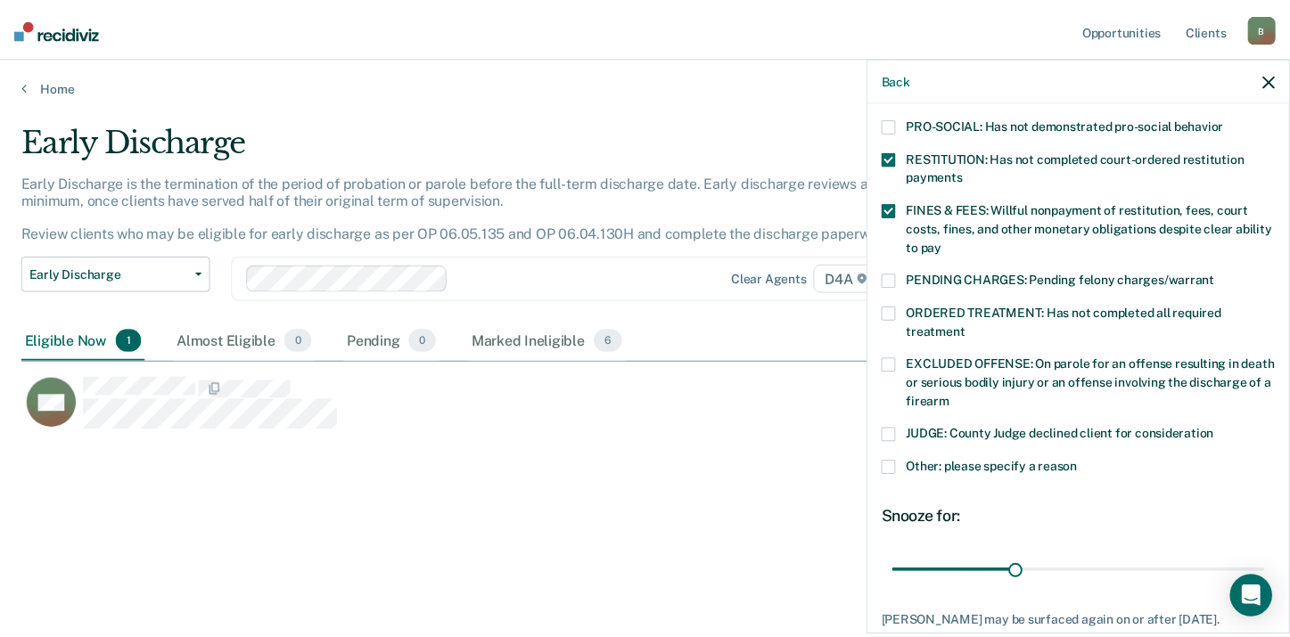
scroll to position [534, 0]
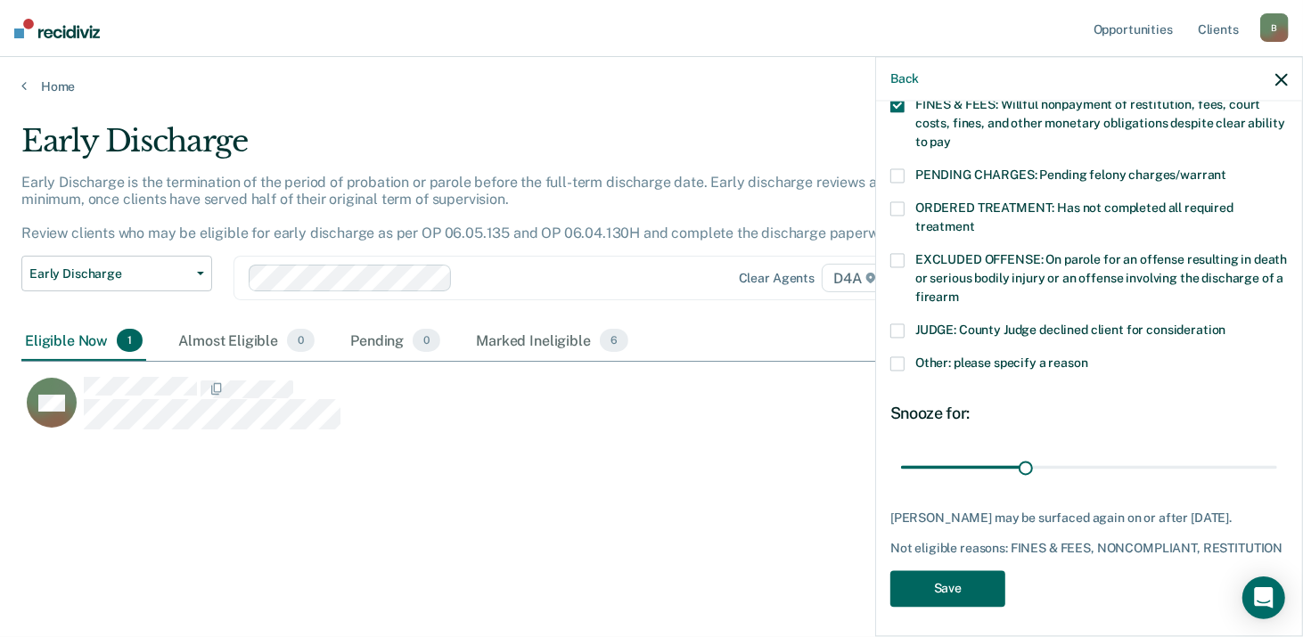
click at [954, 585] on button "Save" at bounding box center [947, 588] width 115 height 37
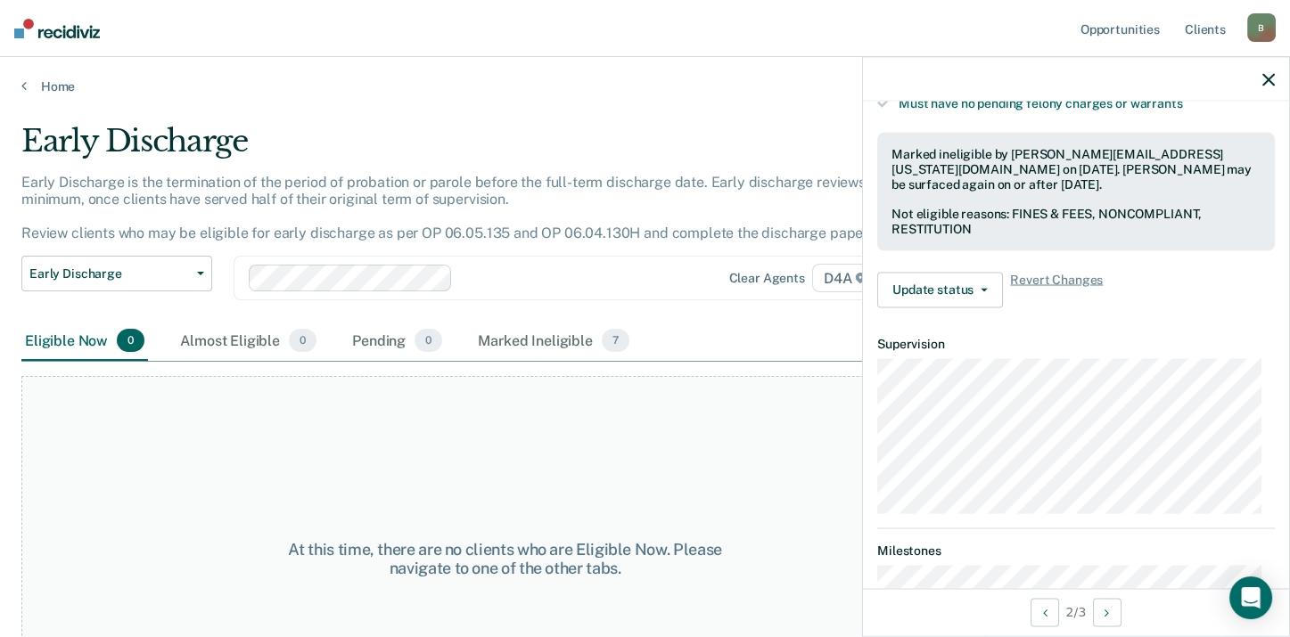
click at [371, 435] on div "At this time, there are no clients who are Eligible Now. Please navigate to one…" at bounding box center [504, 559] width 967 height 366
click at [61, 94] on main "Early Discharge Early Discharge is the termination of the period of probation o…" at bounding box center [645, 362] width 1290 height 537
click at [59, 86] on link "Home" at bounding box center [644, 86] width 1247 height 16
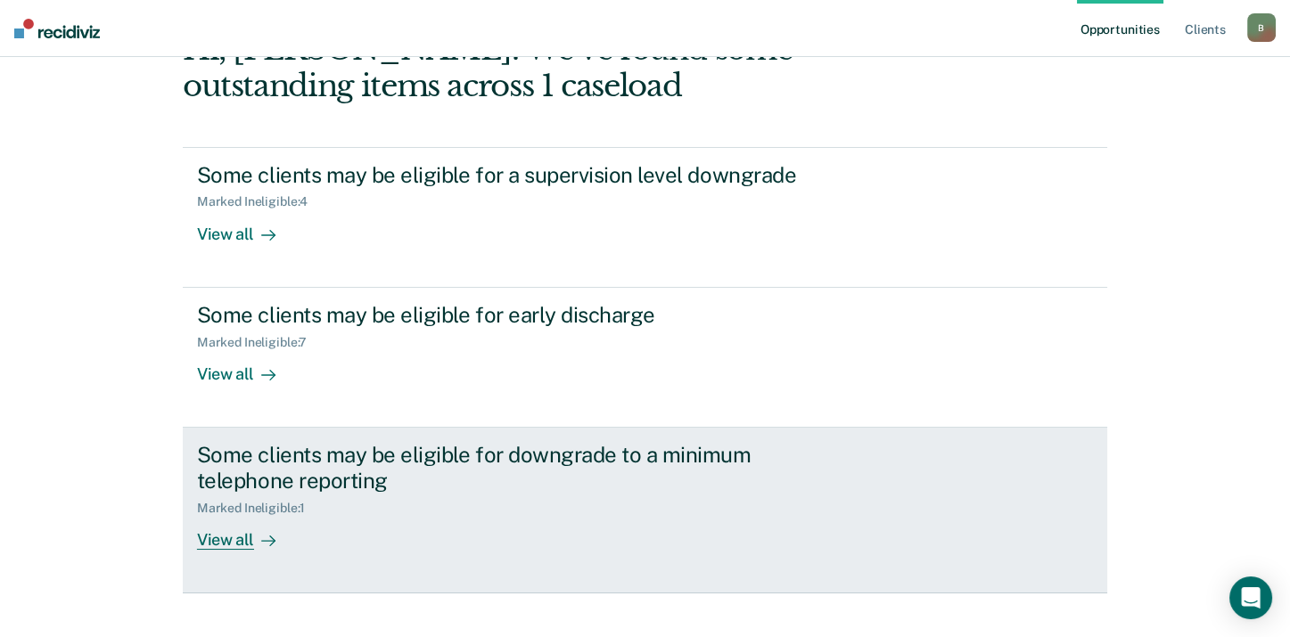
scroll to position [146, 0]
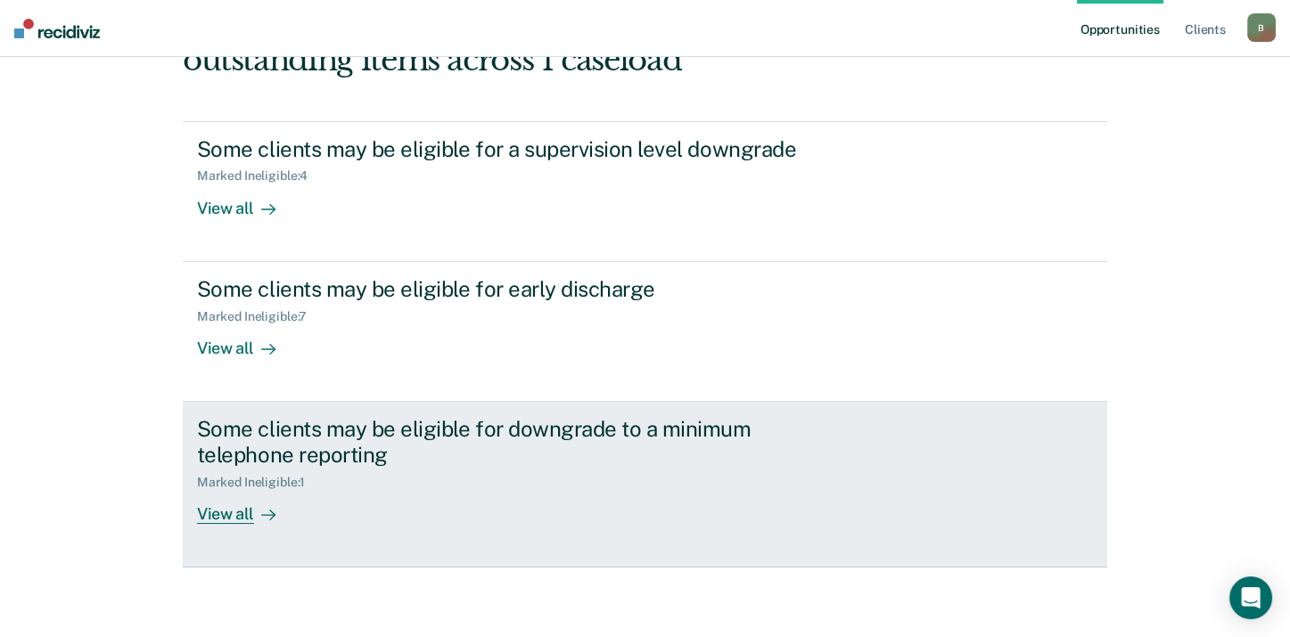
click at [252, 478] on div "Marked Ineligible : 1" at bounding box center [258, 482] width 122 height 15
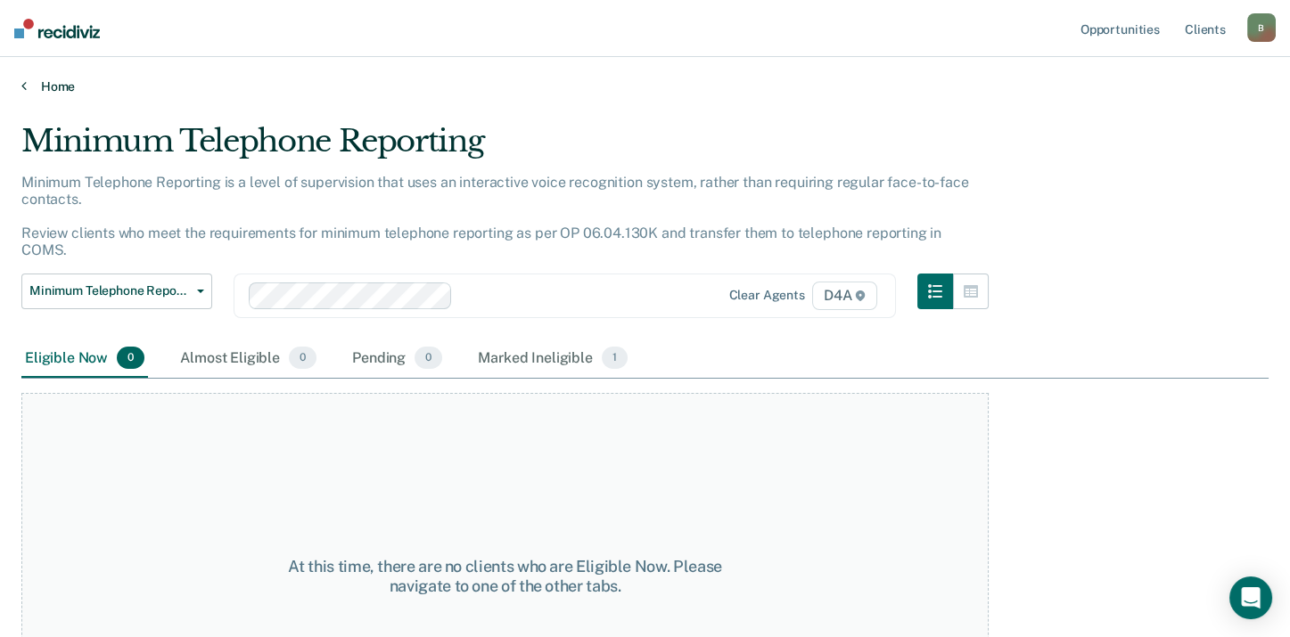
click at [64, 85] on link "Home" at bounding box center [644, 86] width 1247 height 16
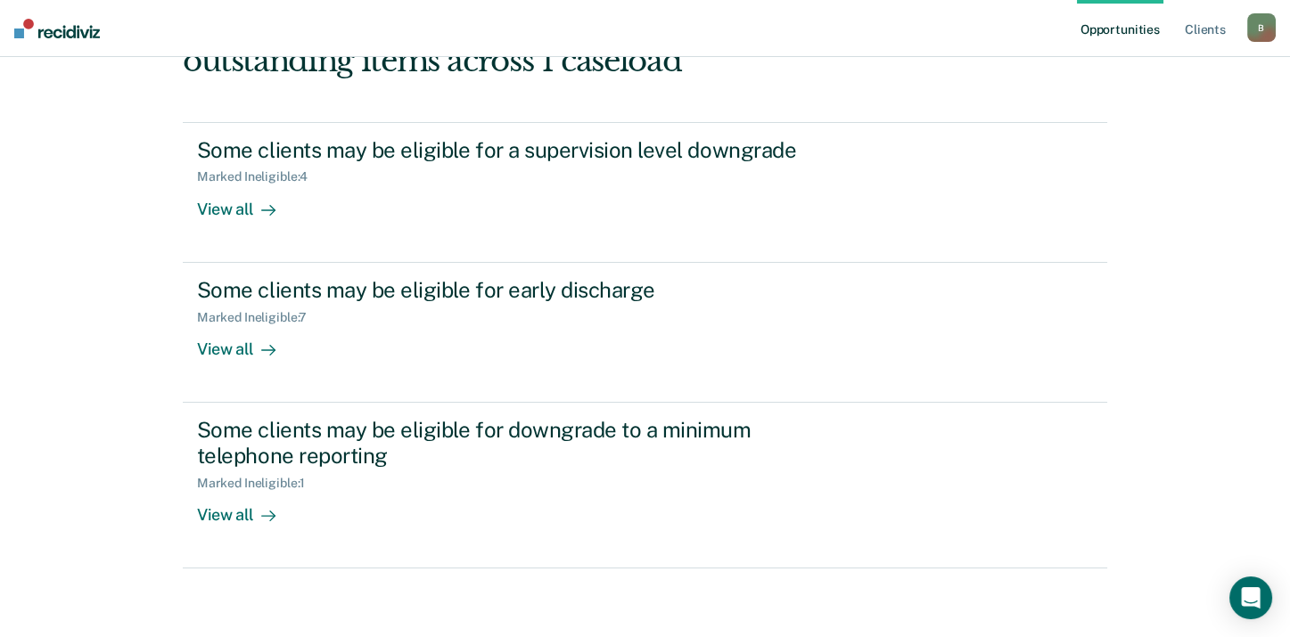
scroll to position [146, 0]
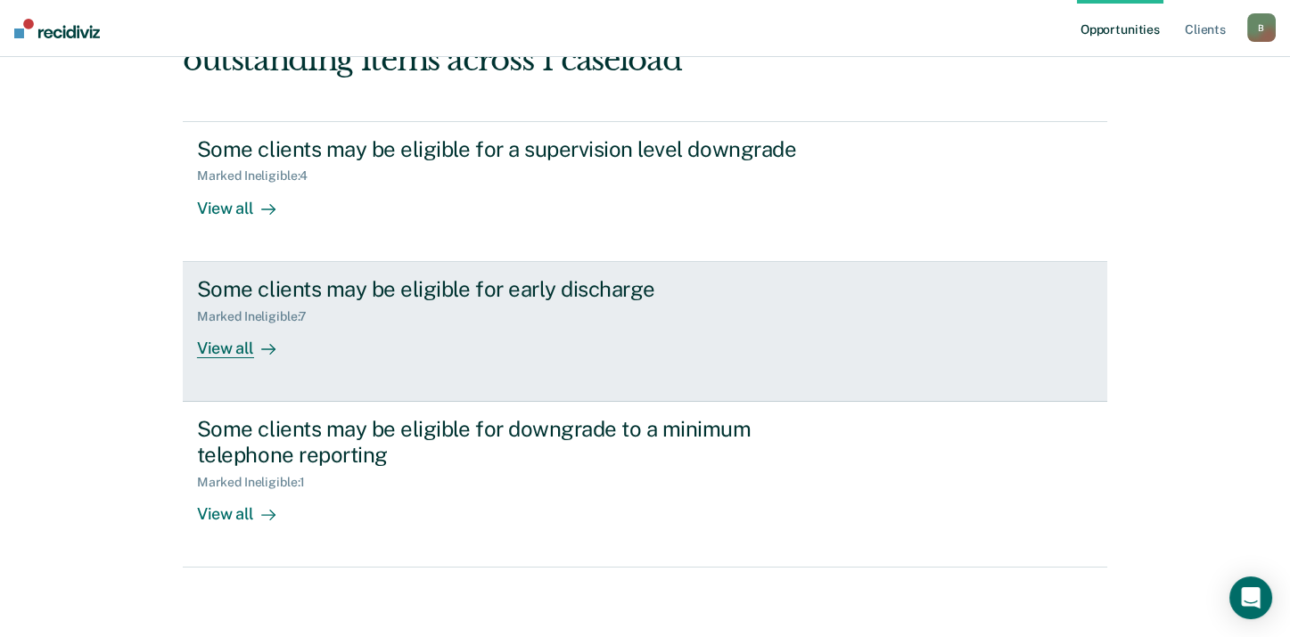
click at [232, 348] on div "View all" at bounding box center [247, 341] width 100 height 35
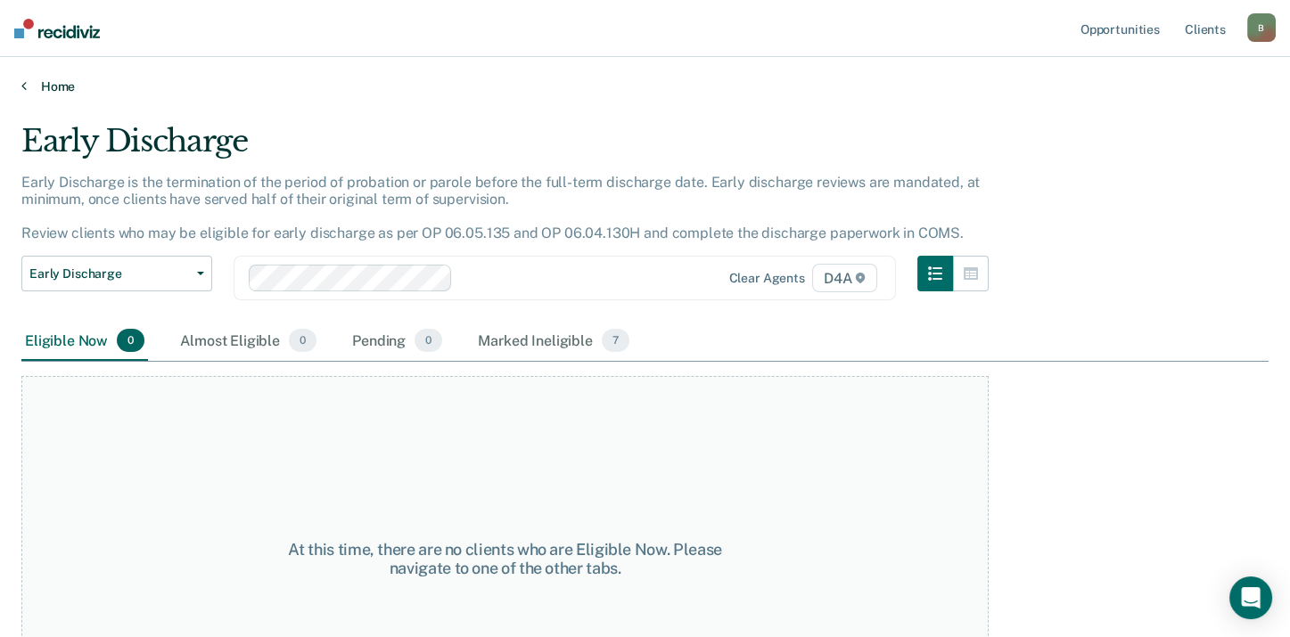
click at [61, 85] on link "Home" at bounding box center [644, 86] width 1247 height 16
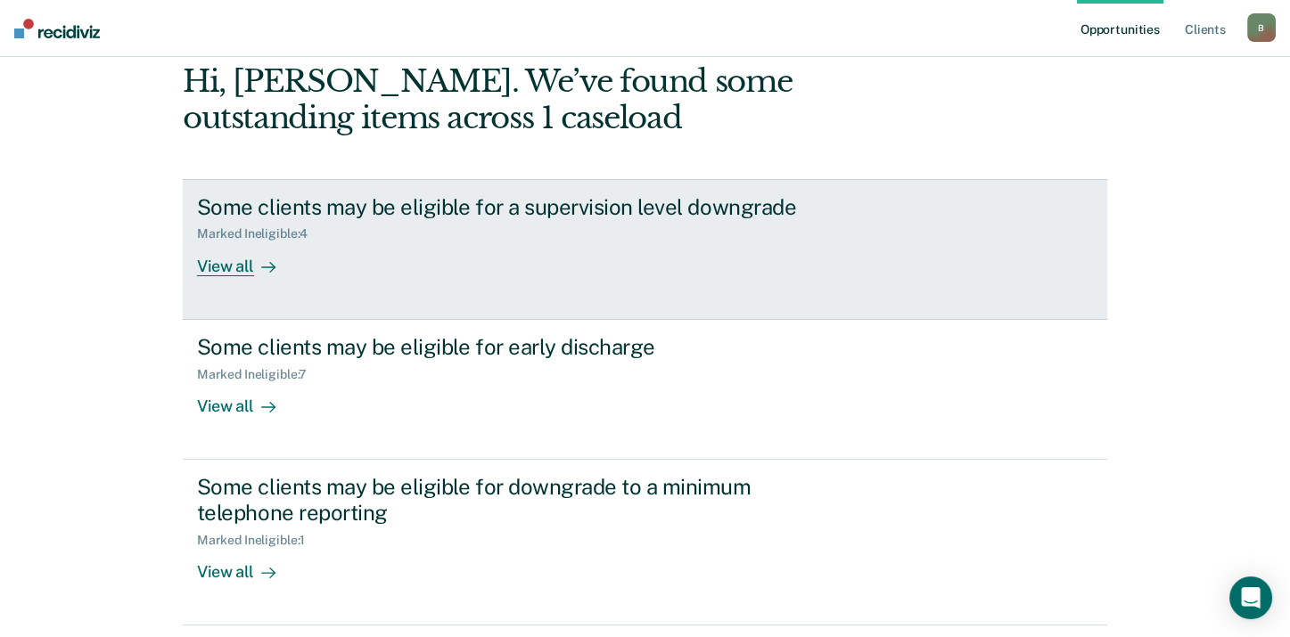
scroll to position [146, 0]
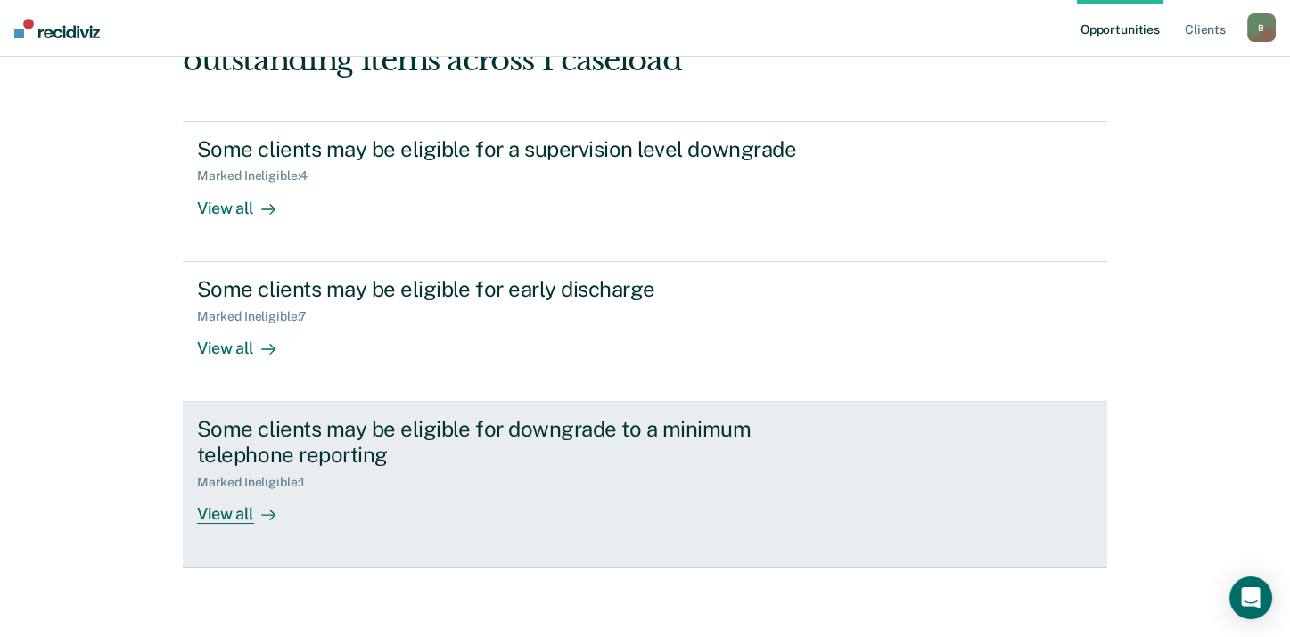
click at [225, 517] on div "View all" at bounding box center [247, 506] width 100 height 35
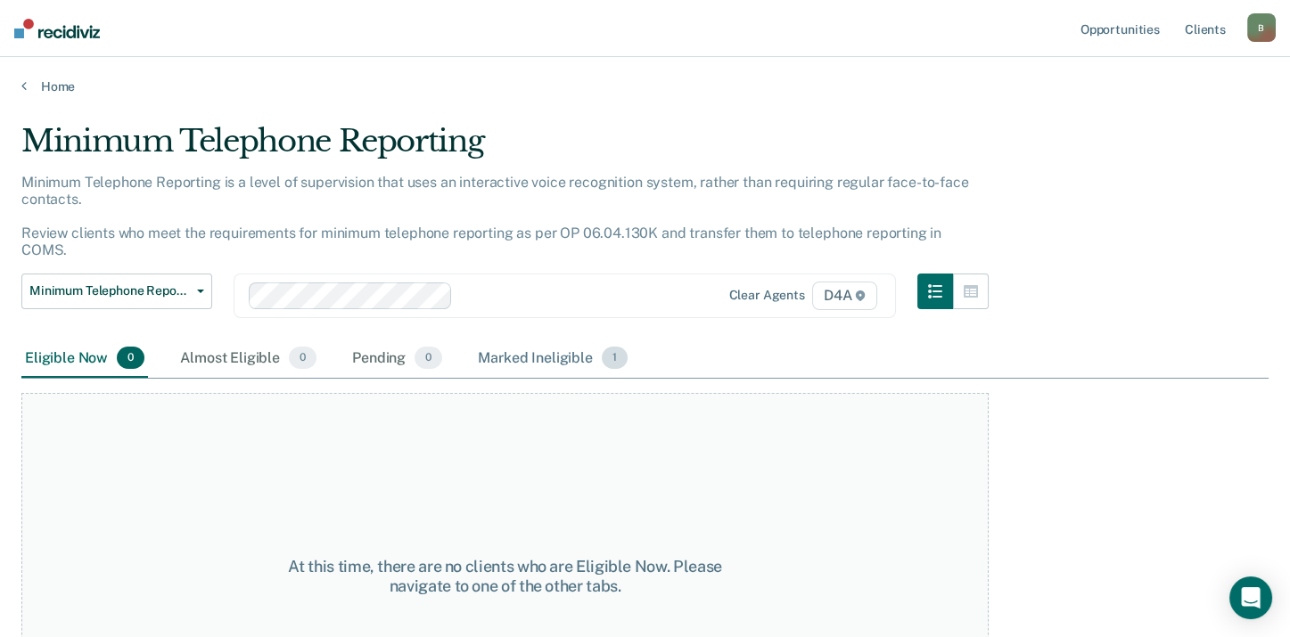
click at [517, 348] on div "Marked Ineligible 1" at bounding box center [552, 359] width 157 height 39
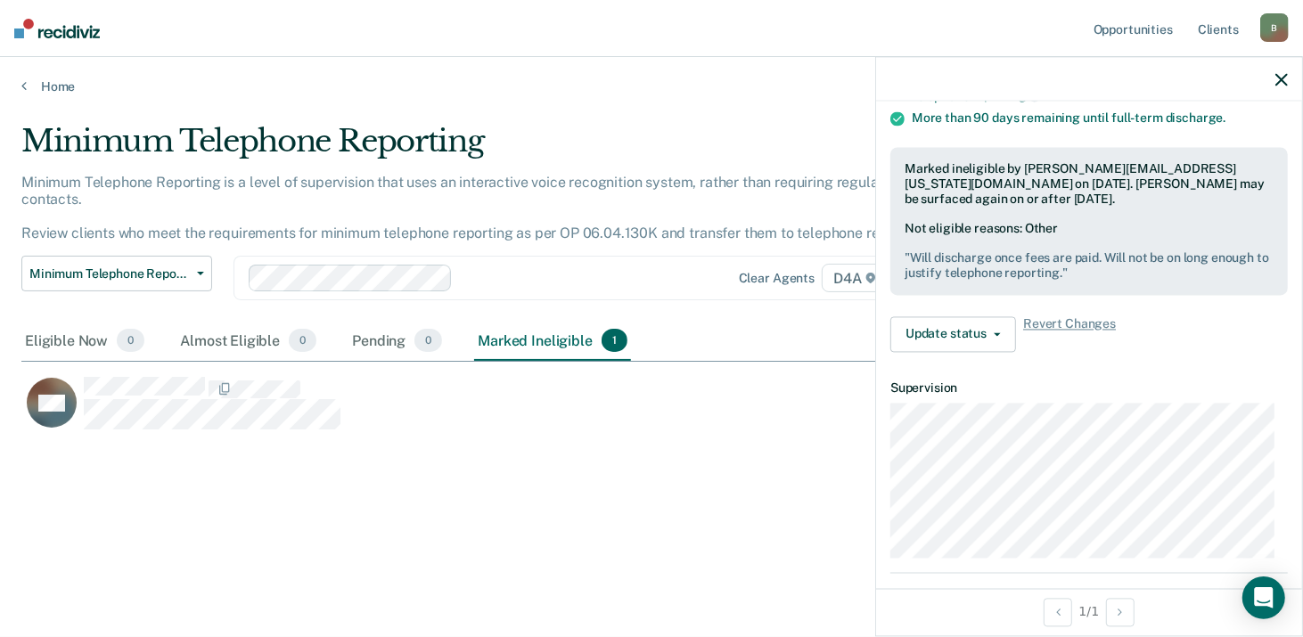
scroll to position [265, 0]
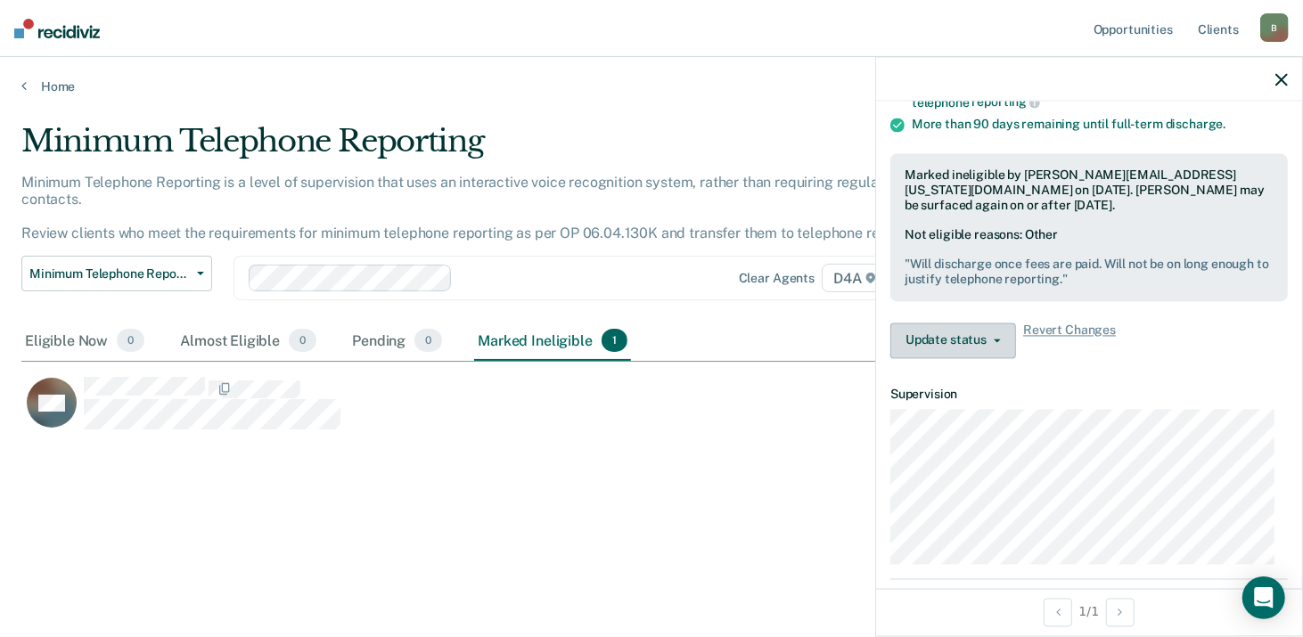
click at [935, 342] on button "Update status" at bounding box center [953, 341] width 126 height 36
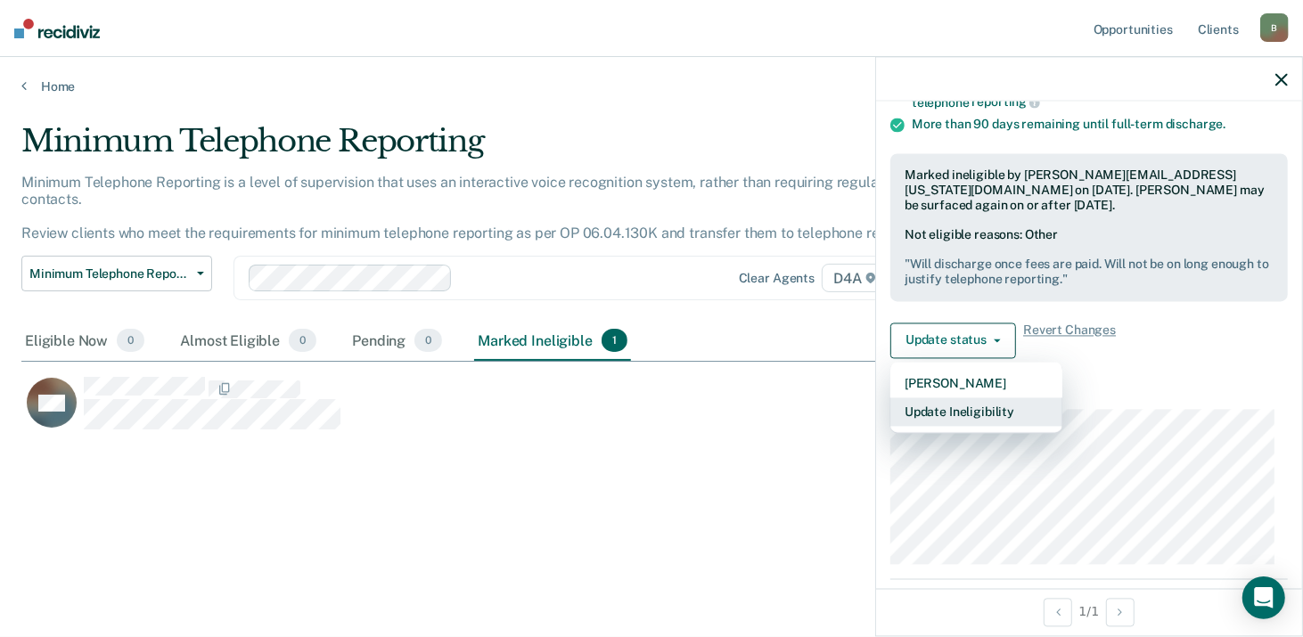
click at [958, 414] on button "Update Ineligibility" at bounding box center [976, 411] width 172 height 29
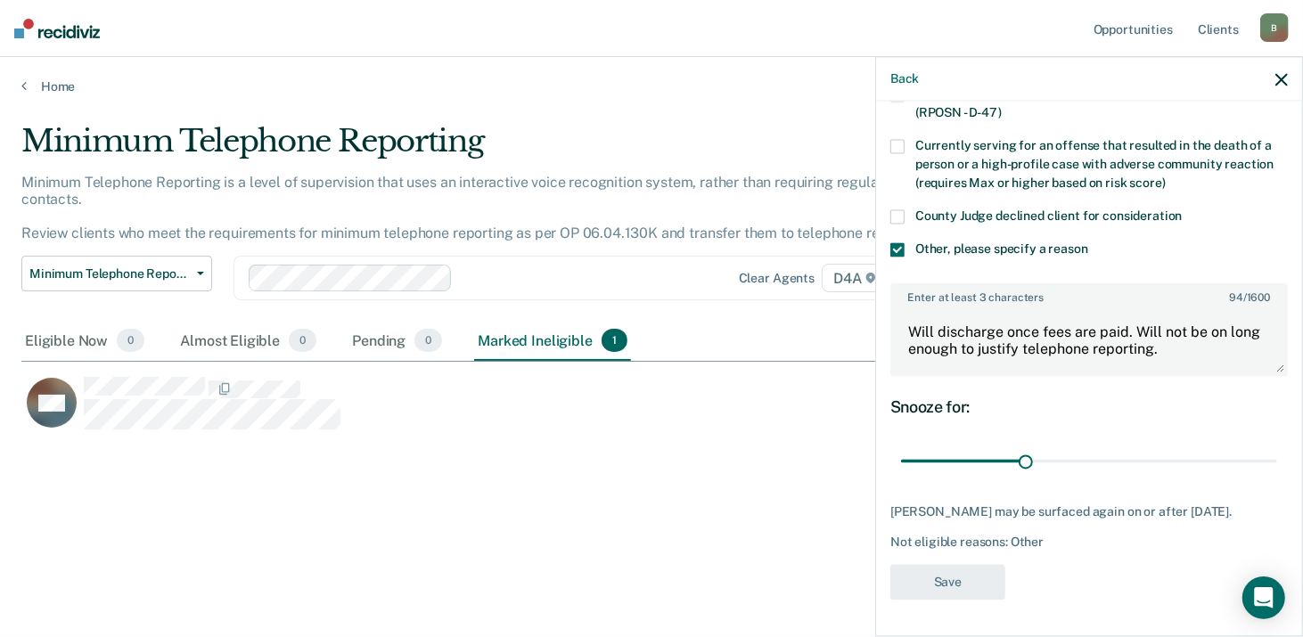
scroll to position [174, 0]
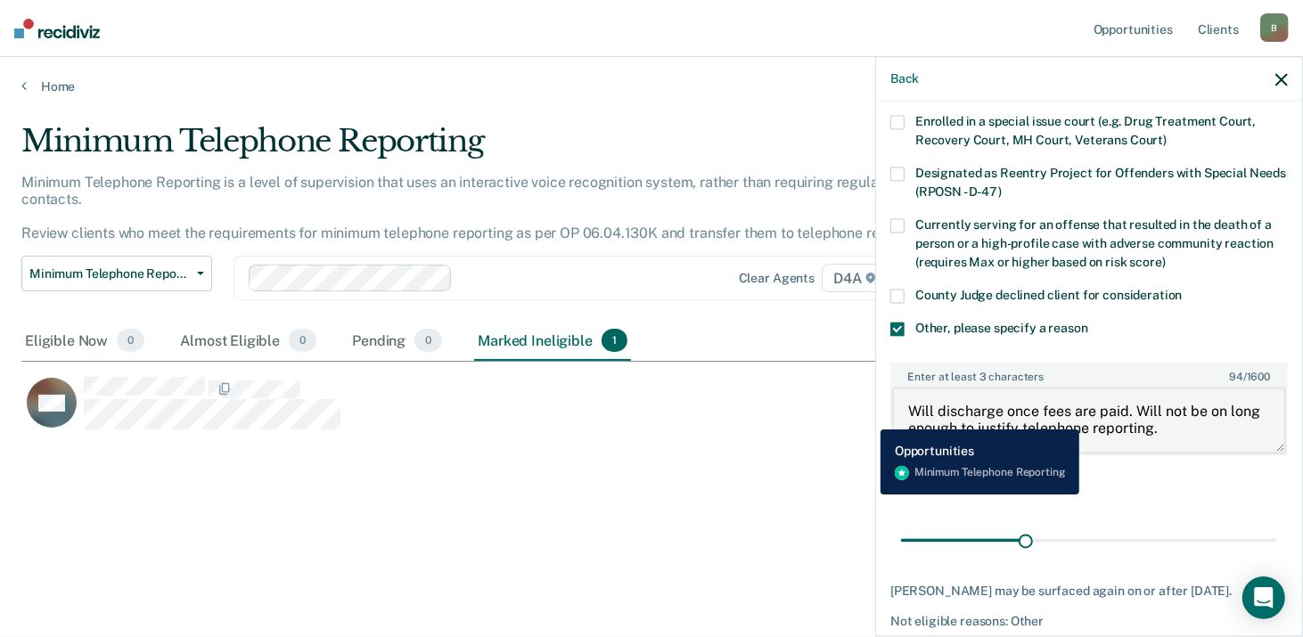
drag, startPoint x: 1176, startPoint y: 429, endPoint x: 876, endPoint y: 410, distance: 300.9
click at [876, 410] on div "BM Which of the following requirements has [PERSON_NAME] not met? Serving on a …" at bounding box center [1089, 367] width 426 height 531
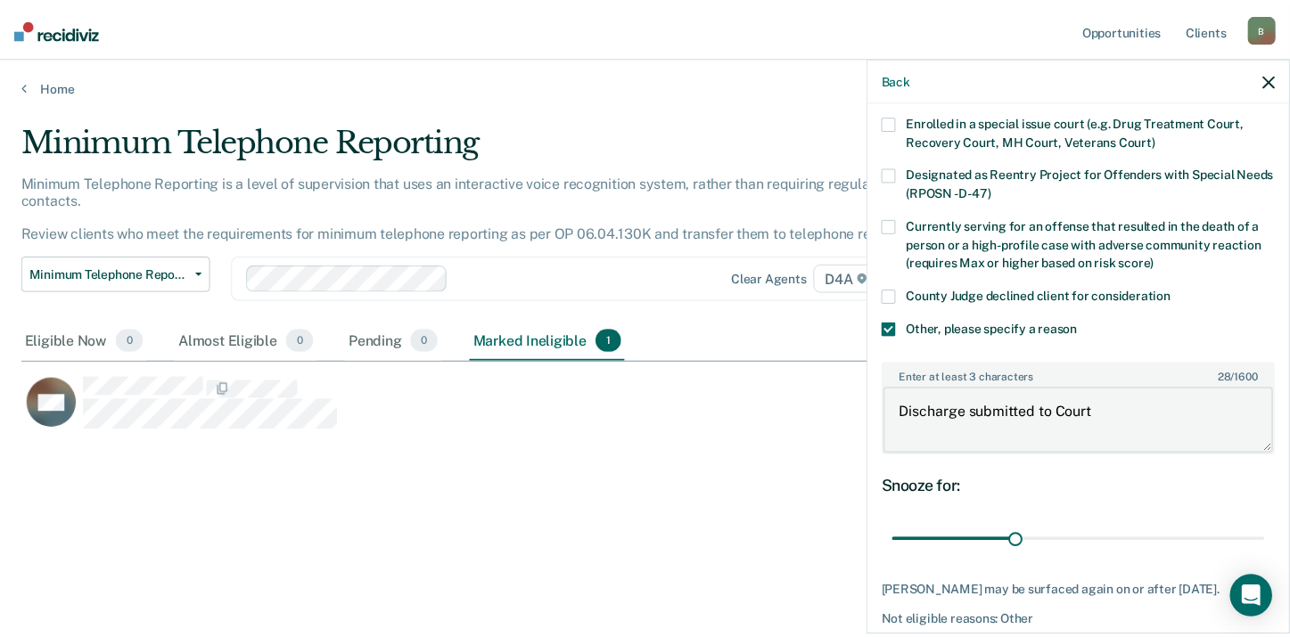
scroll to position [263, 0]
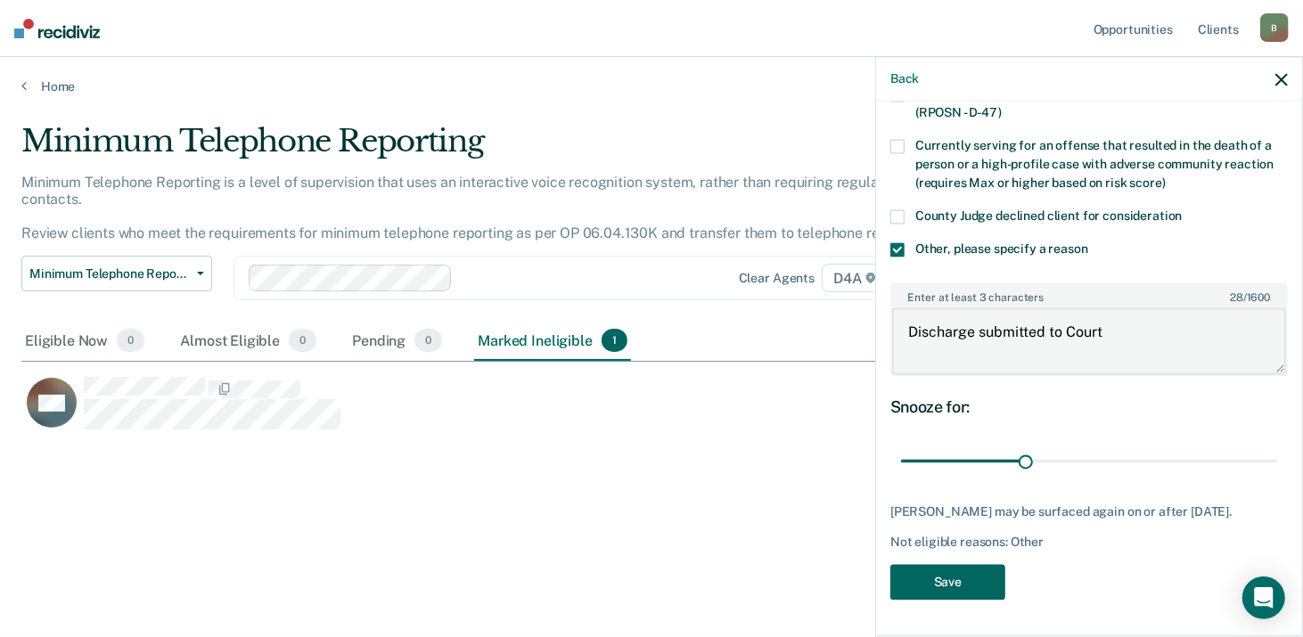
type textarea "Discharge submitted to Court"
click at [955, 584] on button "Save" at bounding box center [947, 582] width 115 height 37
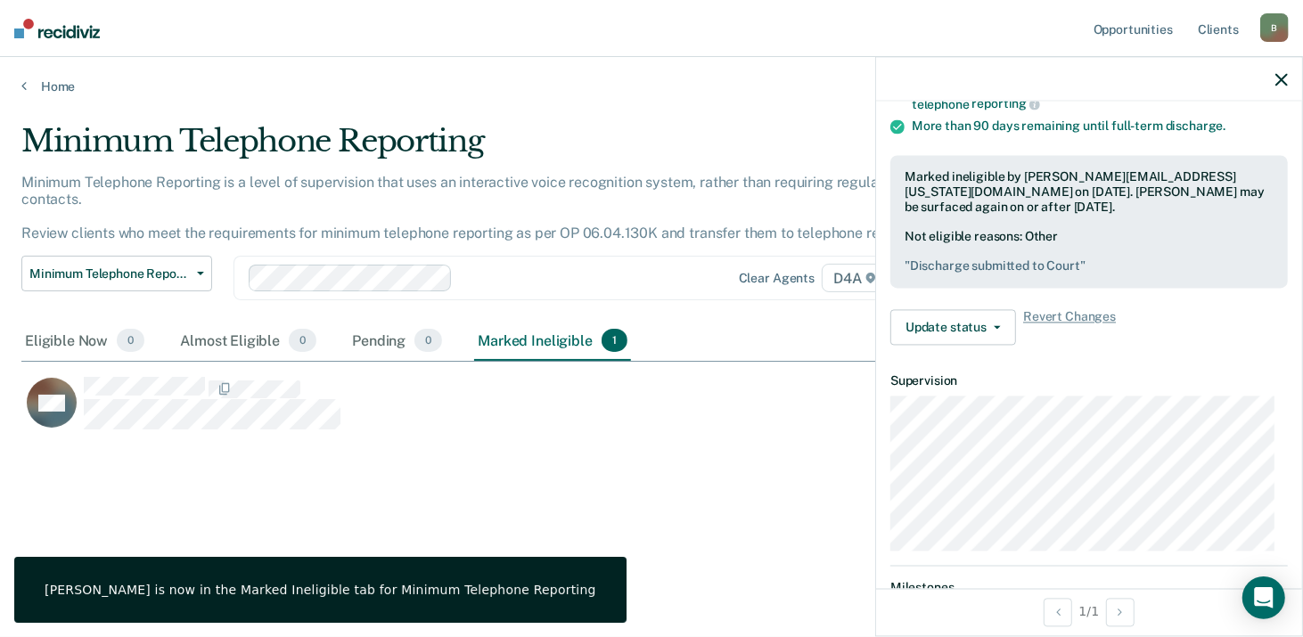
click at [643, 502] on div "Minimum Telephone Reporting Minimum Telephone Reporting is a level of supervisi…" at bounding box center [651, 342] width 1260 height 438
click at [1277, 78] on icon "button" at bounding box center [1281, 79] width 12 height 12
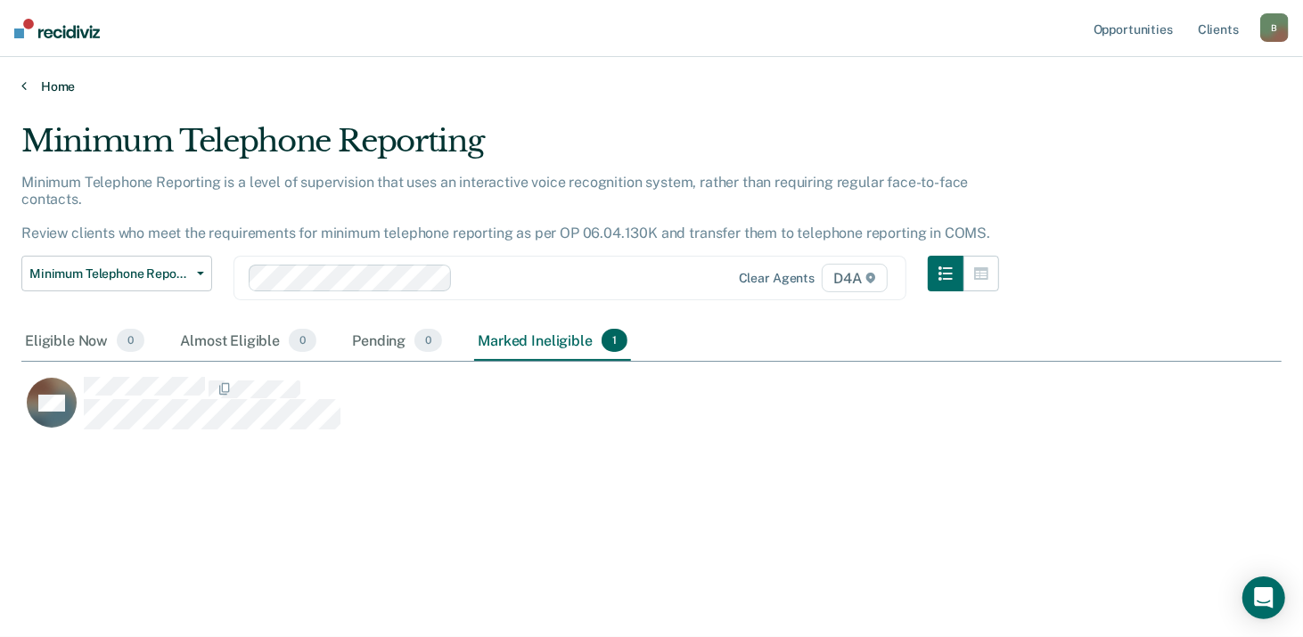
click at [41, 81] on link "Home" at bounding box center [651, 86] width 1260 height 16
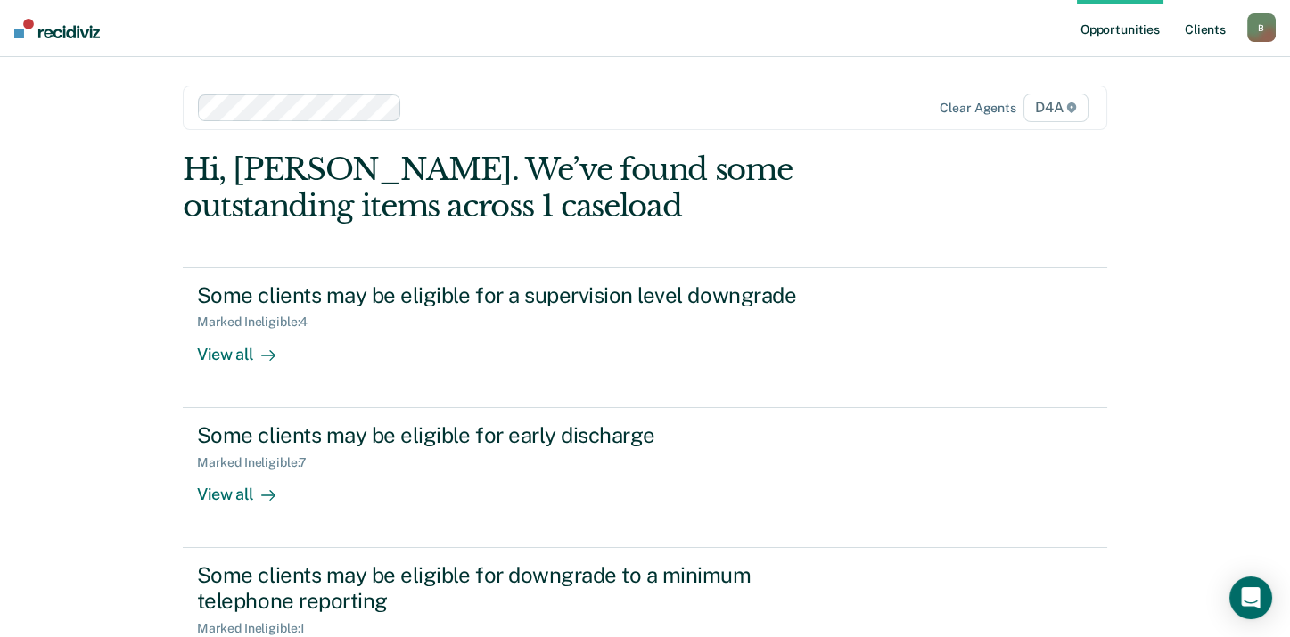
click at [1181, 22] on link "Client s" at bounding box center [1205, 28] width 48 height 57
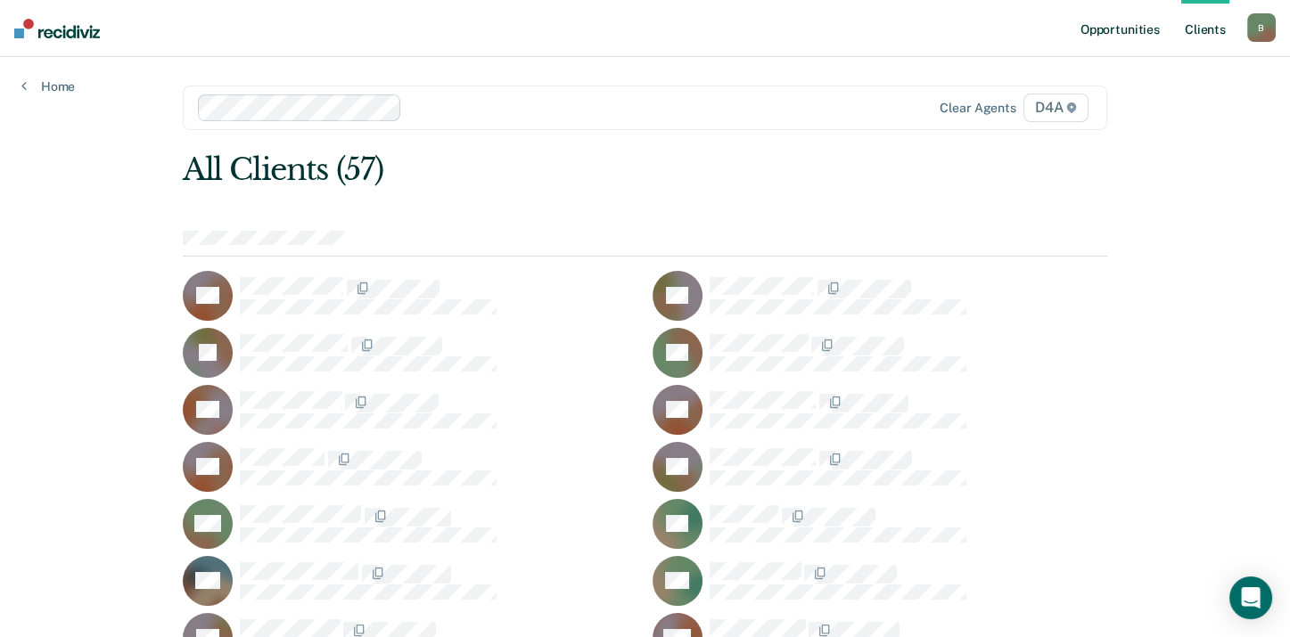
click at [1124, 28] on link "Opportunities" at bounding box center [1120, 28] width 86 height 57
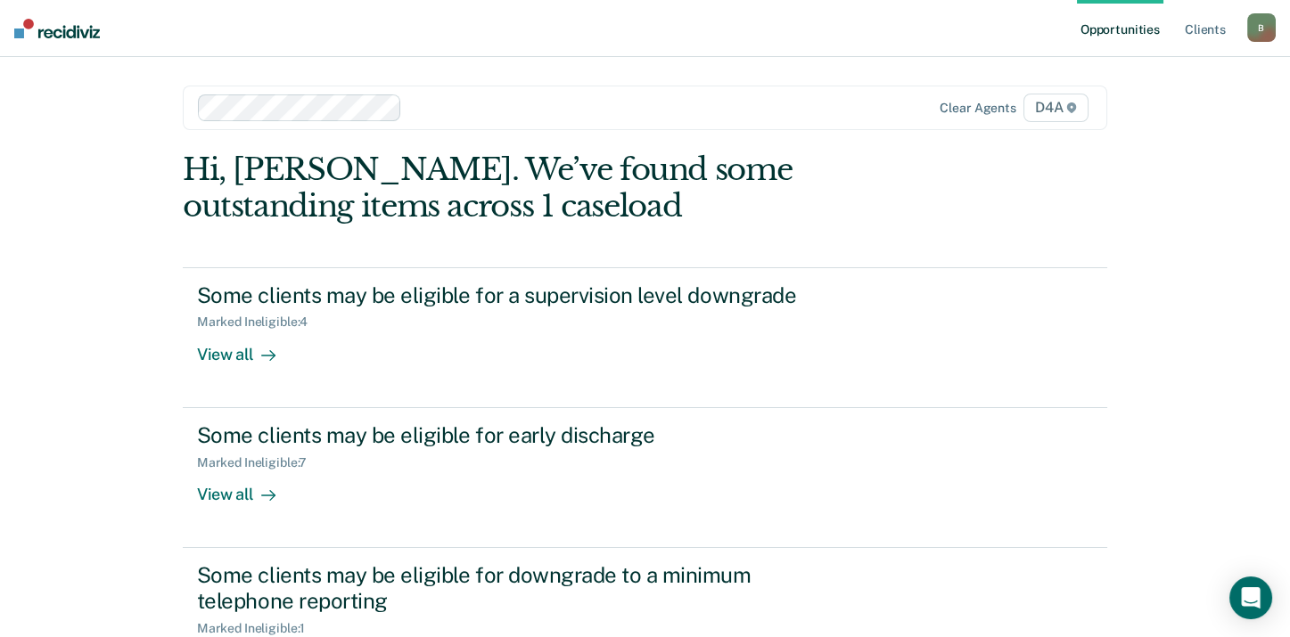
click at [1258, 29] on div "B" at bounding box center [1261, 27] width 29 height 29
click at [1126, 116] on link "Log Out" at bounding box center [1189, 117] width 143 height 15
